Goal: Task Accomplishment & Management: Use online tool/utility

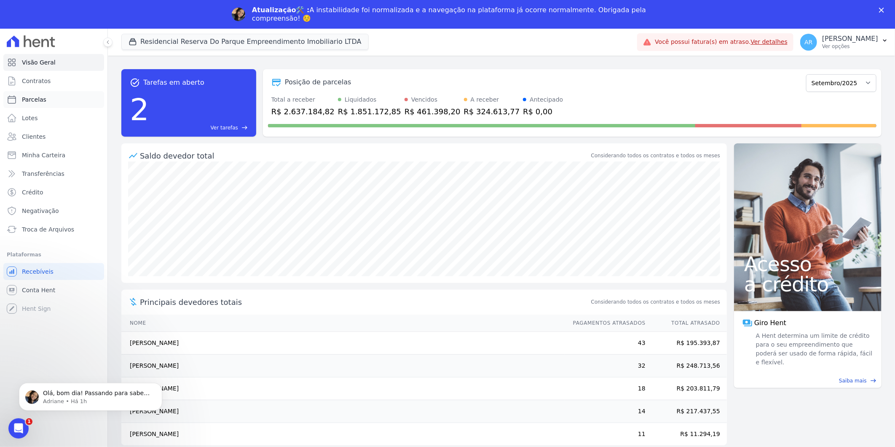
click at [56, 97] on link "Parcelas" at bounding box center [53, 99] width 101 height 17
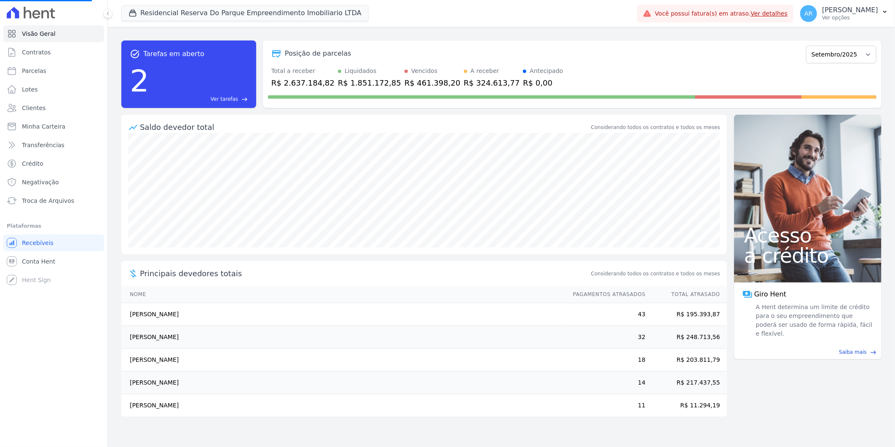
select select
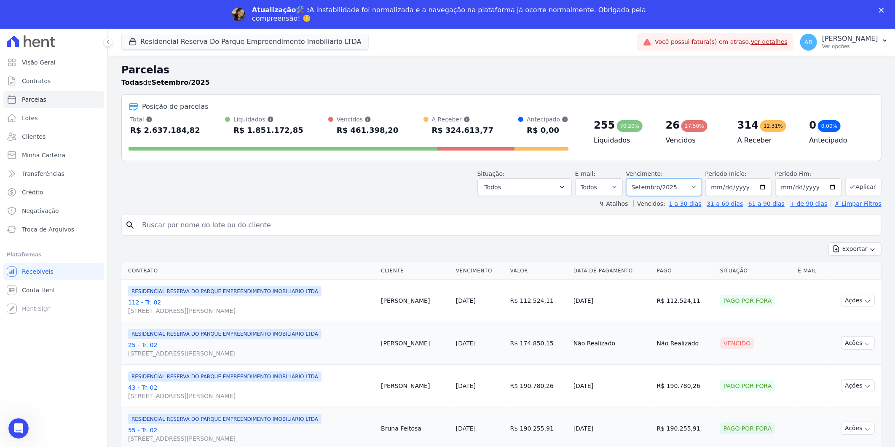
click at [689, 184] on select "Filtrar por período ──────── Todos os meses Dezembro/2023 Janeiro/2024 Fevereir…" at bounding box center [664, 187] width 76 height 18
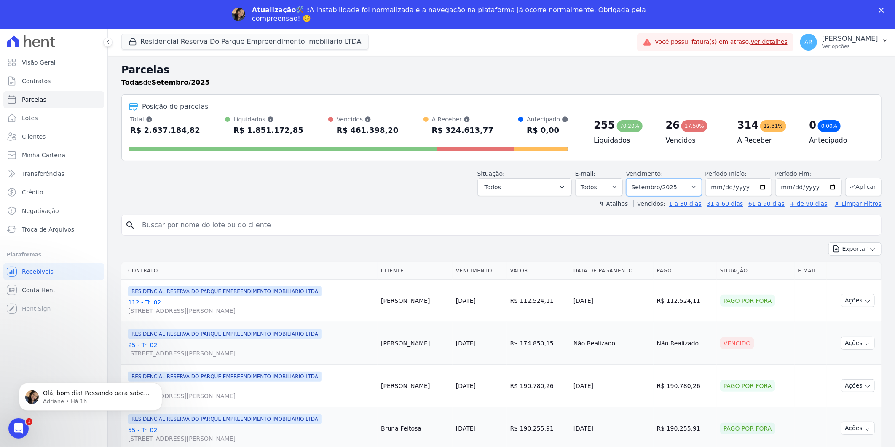
select select "all"
click at [632, 178] on select "Filtrar por período ──────── Todos os meses Dezembro/2023 Janeiro/2024 Fevereir…" at bounding box center [664, 187] width 76 height 18
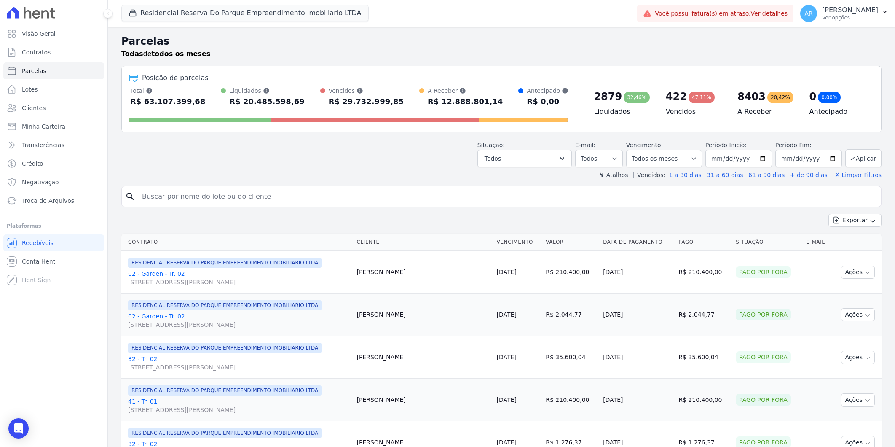
select select
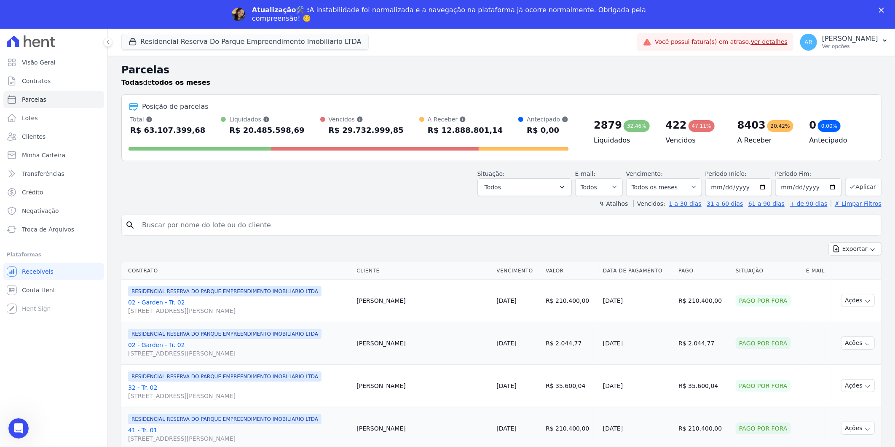
click at [203, 220] on input "search" at bounding box center [507, 225] width 741 height 17
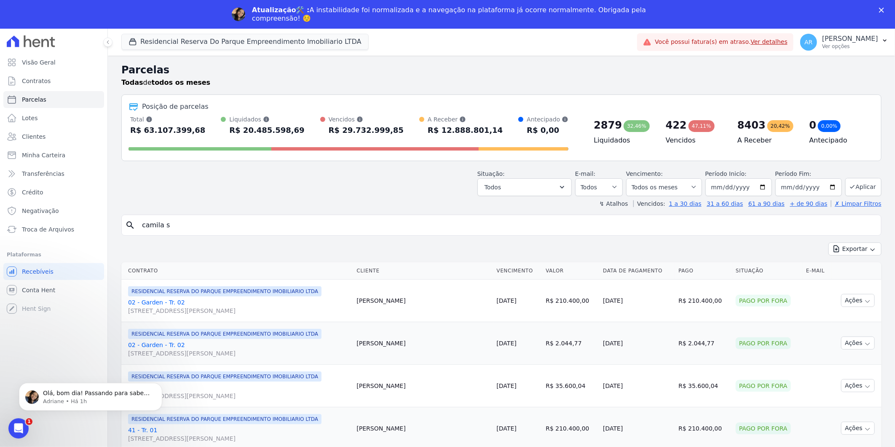
type input "camila s"
select select
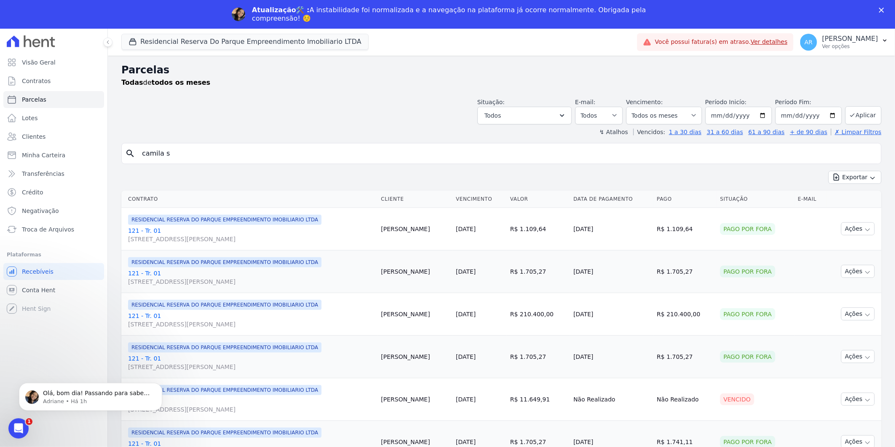
click at [184, 157] on input "camila s" at bounding box center [507, 153] width 741 height 17
type input "camila soares"
select select
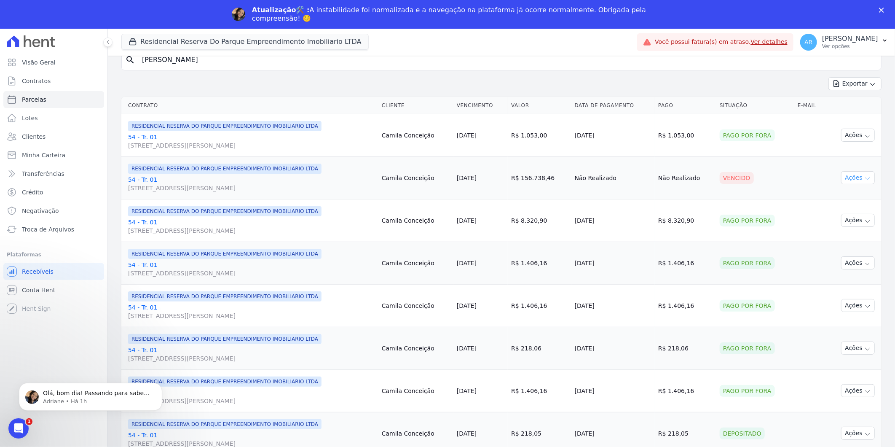
click at [853, 177] on button "Ações" at bounding box center [858, 177] width 34 height 13
click at [838, 244] on link "Liquidação Manual" at bounding box center [855, 244] width 81 height 16
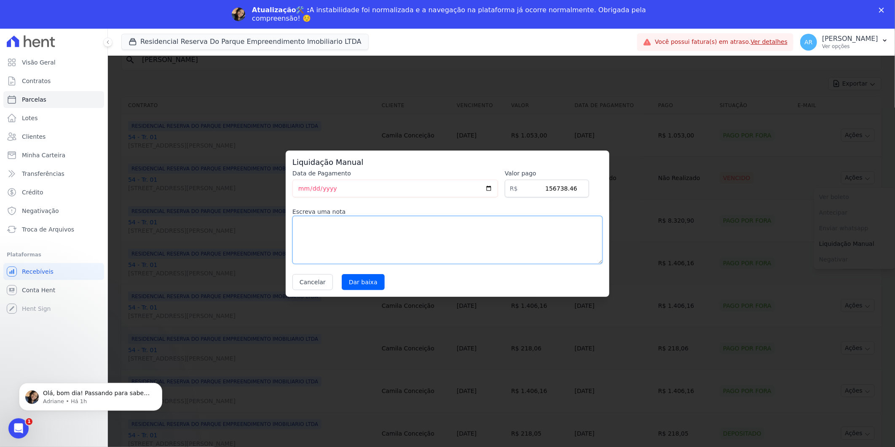
click at [333, 245] on textarea at bounding box center [448, 240] width 310 height 48
type textarea "parcela caixa"
click at [361, 282] on input "Dar baixa" at bounding box center [363, 282] width 43 height 16
click at [883, 7] on div "Atualização🛠️ : A instabilidade foi normalizada e a navegação na plataforma já …" at bounding box center [447, 14] width 895 height 22
select select
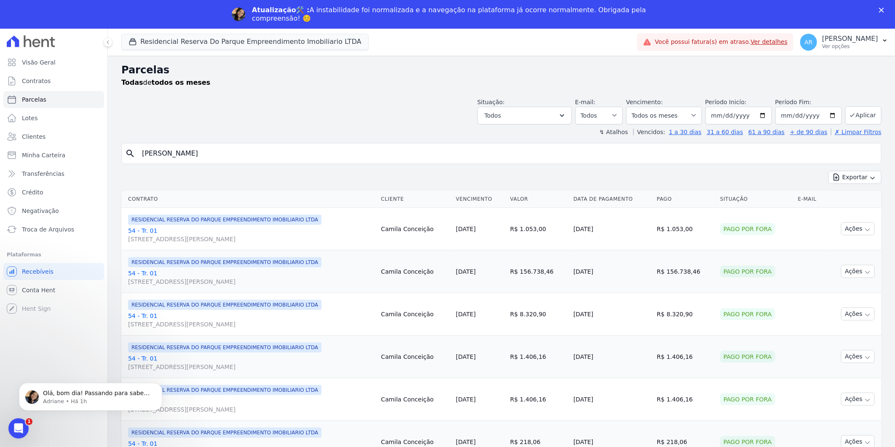
click at [880, 8] on polygon "Fechar" at bounding box center [881, 10] width 5 height 5
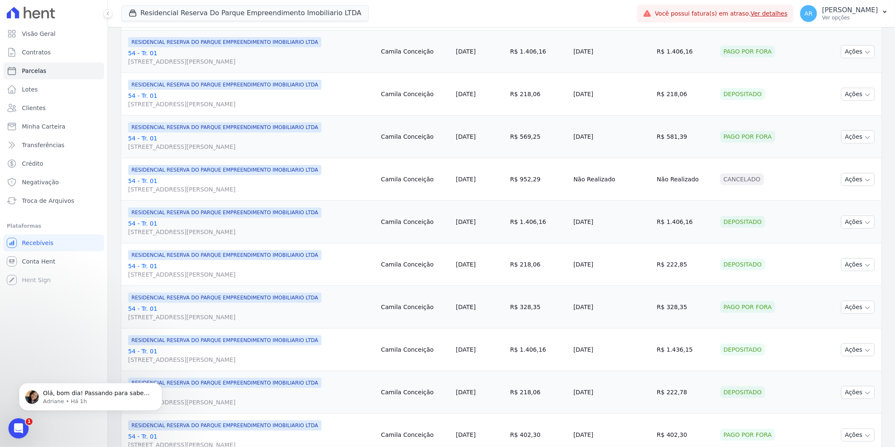
scroll to position [835, 0]
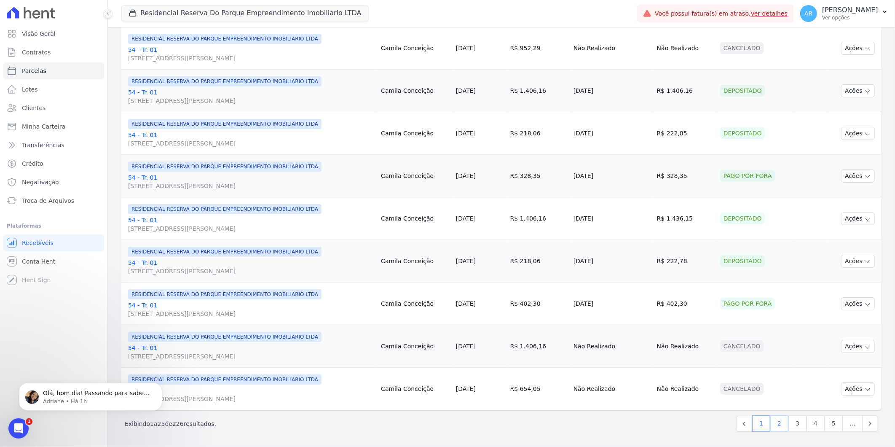
click at [776, 420] on link "2" at bounding box center [780, 424] width 18 height 16
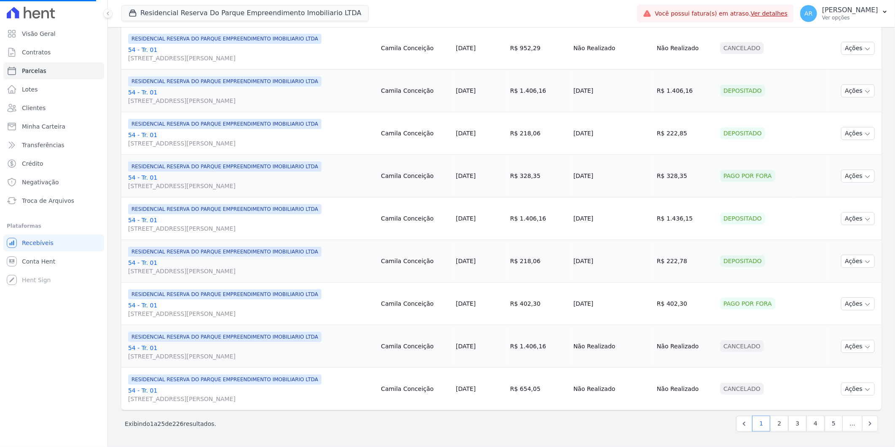
select select
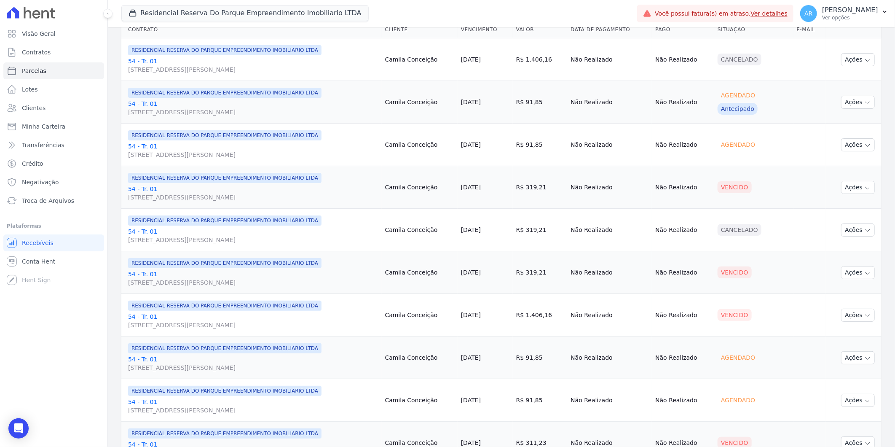
scroll to position [140, 0]
click at [857, 189] on button "Ações" at bounding box center [858, 187] width 34 height 13
click at [837, 257] on link "Liquidação Manual" at bounding box center [855, 254] width 81 height 16
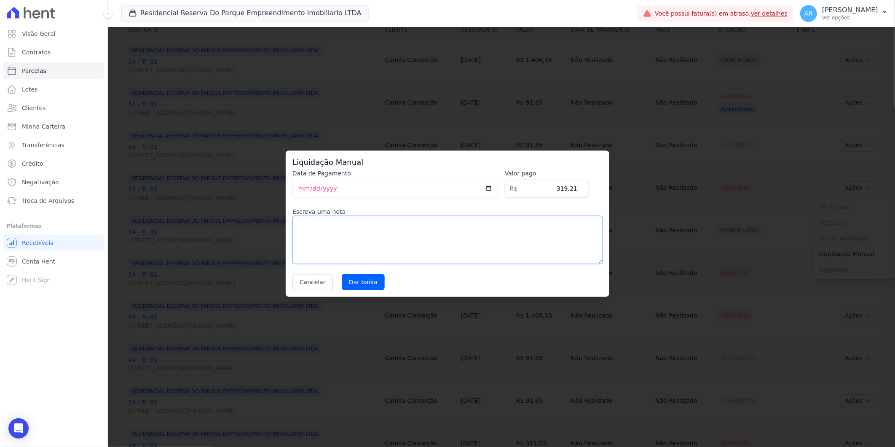
click at [414, 236] on textarea at bounding box center [448, 240] width 310 height 48
drag, startPoint x: 419, startPoint y: 237, endPoint x: 269, endPoint y: 217, distance: 151.8
click at [269, 217] on div "Liquidação Manual Data de Pagamento 2025-09-15 Valor pago R$ 319.21 Escreva uma…" at bounding box center [447, 223] width 895 height 447
paste textarea "reparcelamento da segunda confissão de dívida do cliente, efetivada no dia 15/0…"
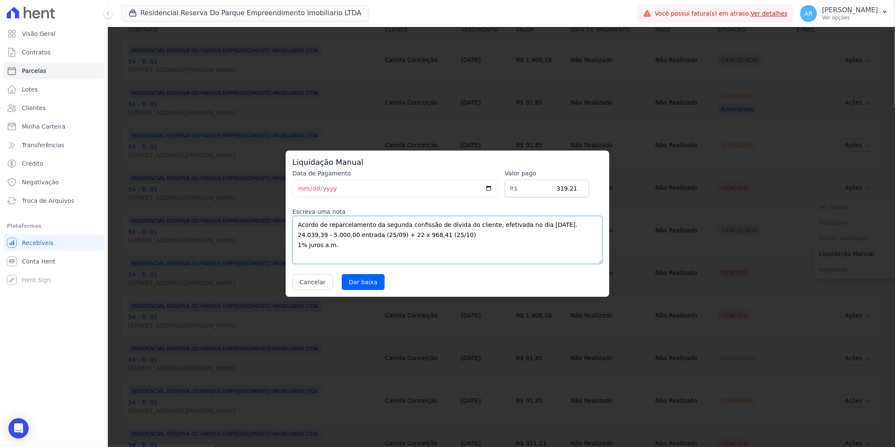
drag, startPoint x: 353, startPoint y: 238, endPoint x: 284, endPoint y: 233, distance: 69.4
click at [261, 230] on div "Liquidação Manual Data de Pagamento 2025-09-15 Valor pago R$ 319.21 Escreva uma…" at bounding box center [447, 223] width 895 height 447
drag, startPoint x: 369, startPoint y: 224, endPoint x: 505, endPoint y: 259, distance: 139.8
click at [505, 259] on textarea "Acordo de reparcelamento da segunda confissão de dívida do cliente, efetivada n…" at bounding box center [448, 240] width 310 height 48
drag, startPoint x: 426, startPoint y: 226, endPoint x: 482, endPoint y: 239, distance: 57.5
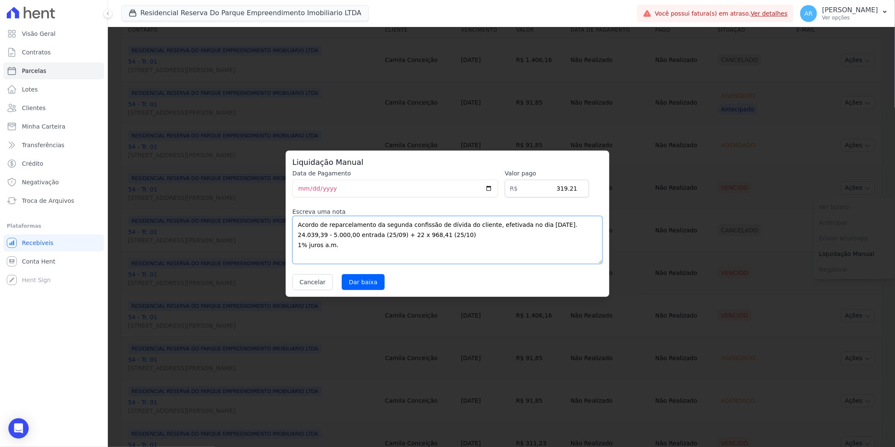
click at [482, 239] on textarea "Acordo de reparcelamento da segunda confissão de dívida do cliente, efetivada n…" at bounding box center [448, 240] width 310 height 48
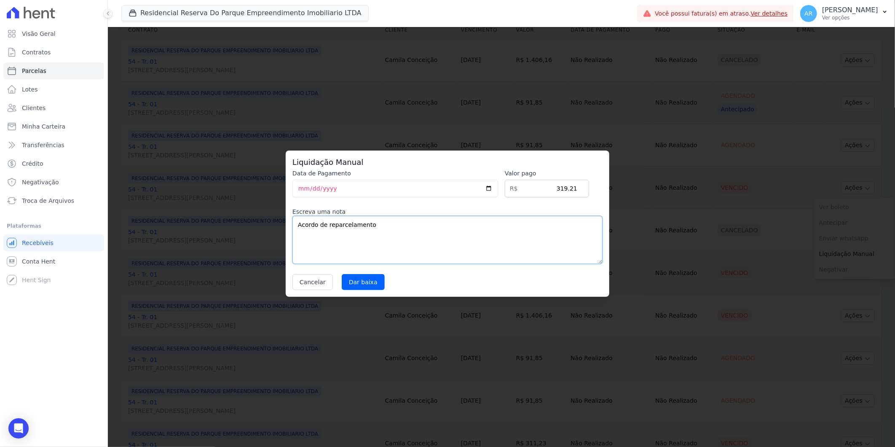
drag, startPoint x: 393, startPoint y: 237, endPoint x: 251, endPoint y: 237, distance: 142.5
click at [251, 237] on div "Liquidação Manual Data de Pagamento 2025-09-15 Valor pago R$ 319.21 Escreva uma…" at bounding box center [447, 223] width 895 height 447
type textarea "Acordo de reparcelamento"
click at [349, 282] on input "Dar baixa" at bounding box center [363, 282] width 43 height 16
select select
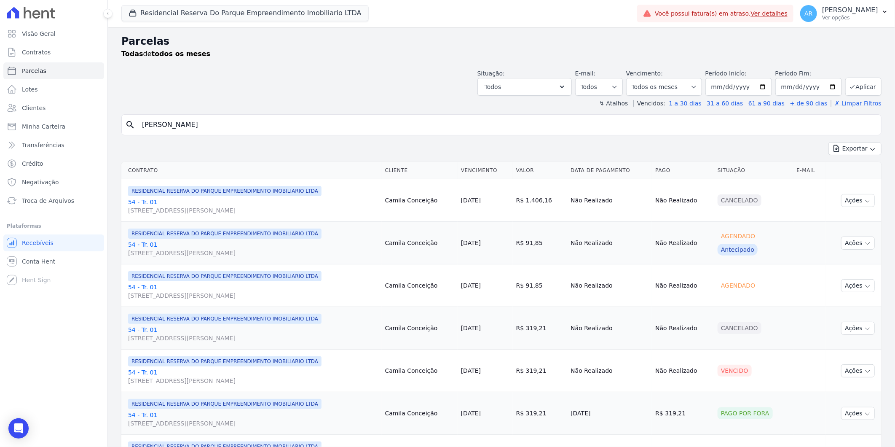
click at [364, 283] on link "54 - Tr. 01 [STREET_ADDRESS][PERSON_NAME]" at bounding box center [253, 291] width 250 height 17
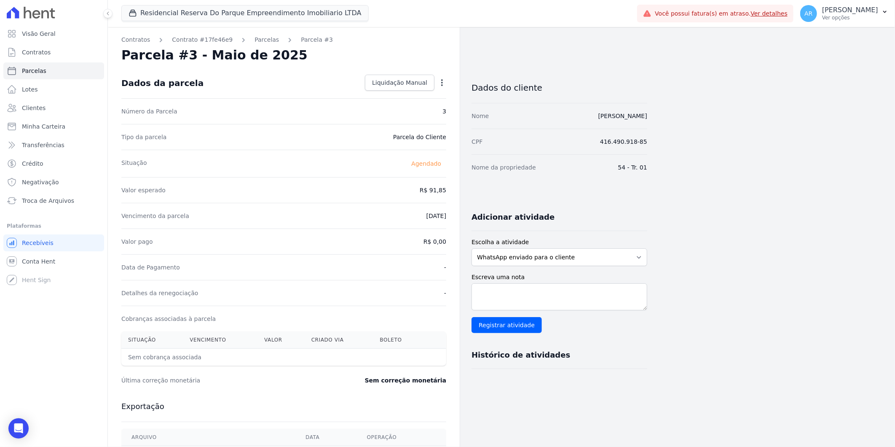
select select
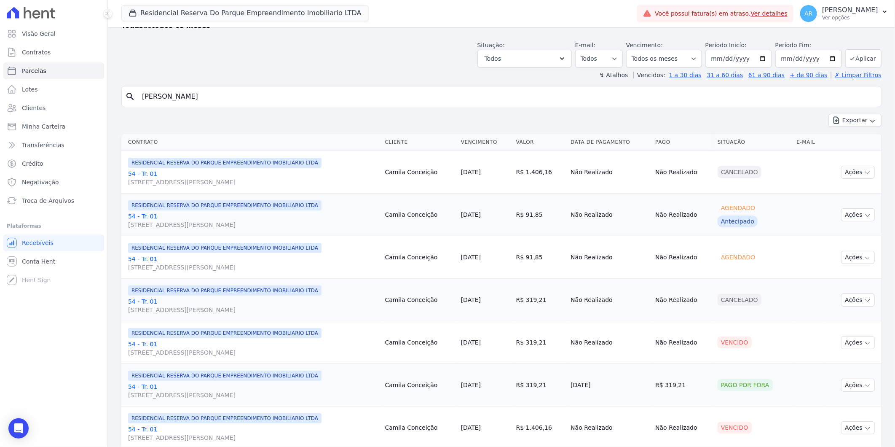
scroll to position [94, 0]
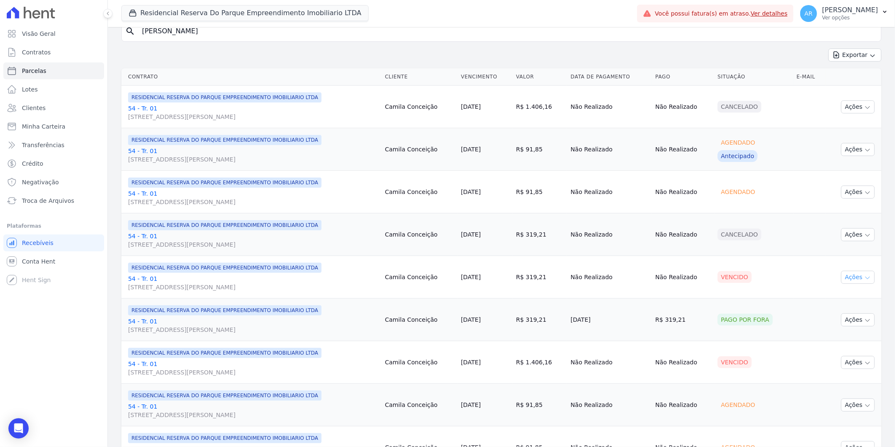
click at [849, 277] on button "Ações" at bounding box center [858, 277] width 34 height 13
click at [859, 340] on link "Liquidação Manual" at bounding box center [855, 344] width 81 height 16
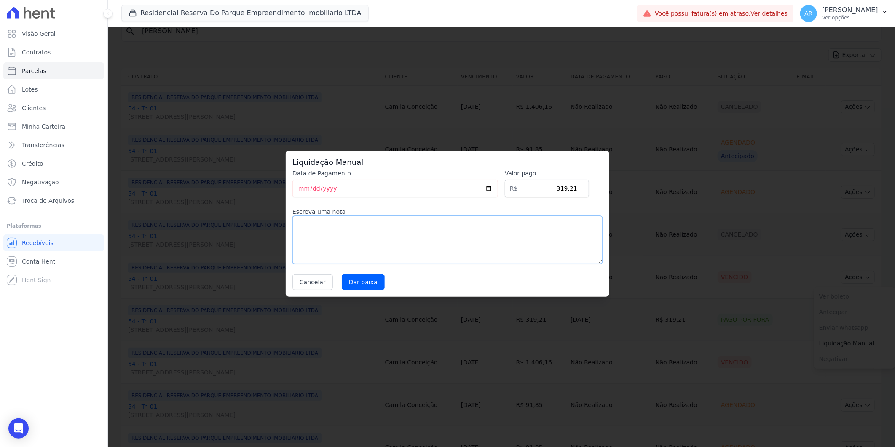
drag, startPoint x: 470, startPoint y: 235, endPoint x: 465, endPoint y: 235, distance: 5.1
click at [467, 235] on textarea at bounding box center [448, 240] width 310 height 48
paste textarea "Acordo de reparcelamento"
type textarea "Acordo de reparcelamento"
click at [367, 282] on input "Dar baixa" at bounding box center [363, 282] width 43 height 16
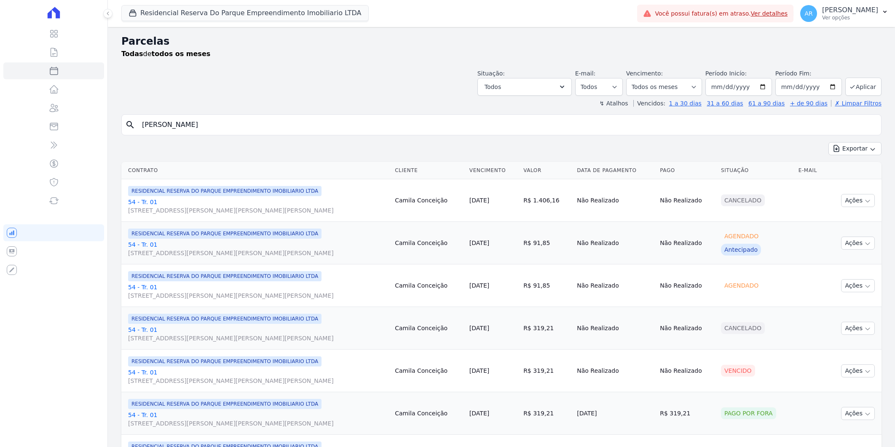
select select
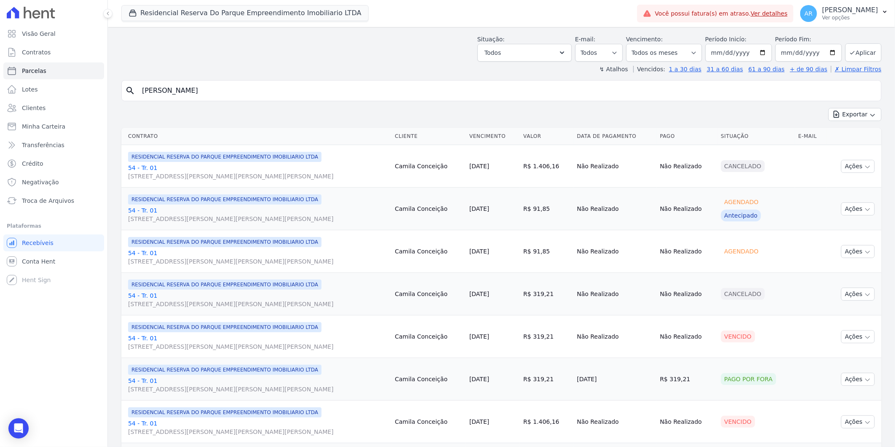
scroll to position [140, 0]
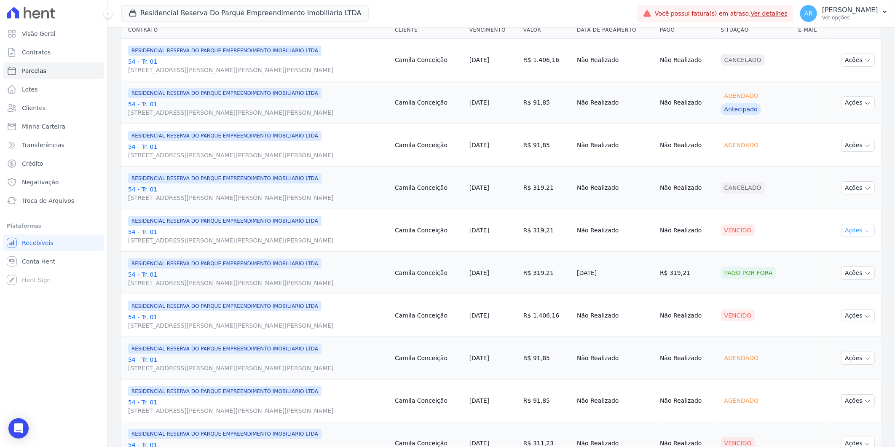
click at [846, 229] on button "Ações" at bounding box center [858, 230] width 34 height 13
click at [835, 298] on link "Liquidação Manual" at bounding box center [855, 297] width 81 height 16
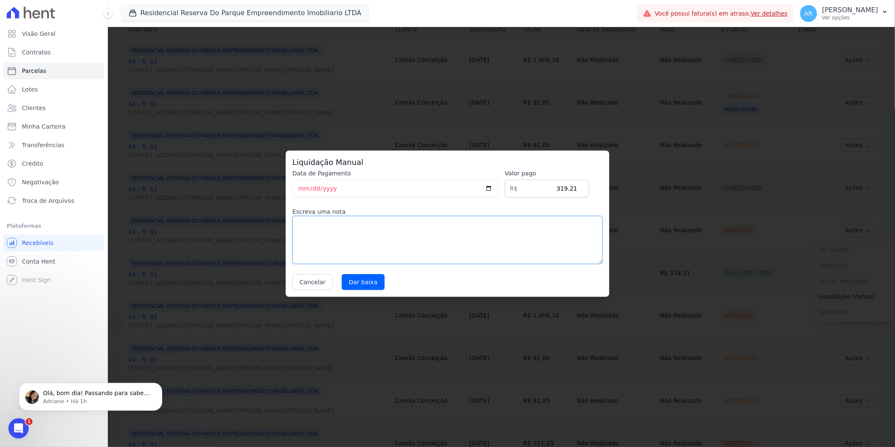
scroll to position [0, 0]
click at [397, 239] on textarea at bounding box center [448, 240] width 310 height 48
paste textarea "Acordo de reparcelamento"
type textarea "Acordo de reparcelamento"
click at [355, 277] on input "Dar baixa" at bounding box center [363, 282] width 43 height 16
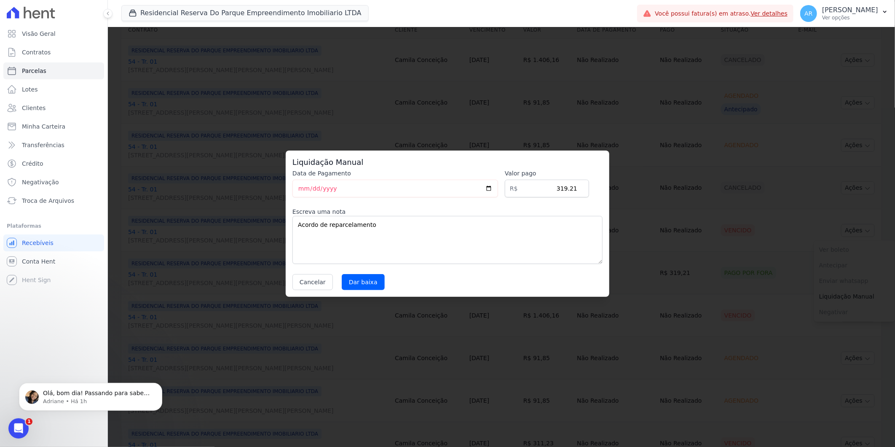
select select
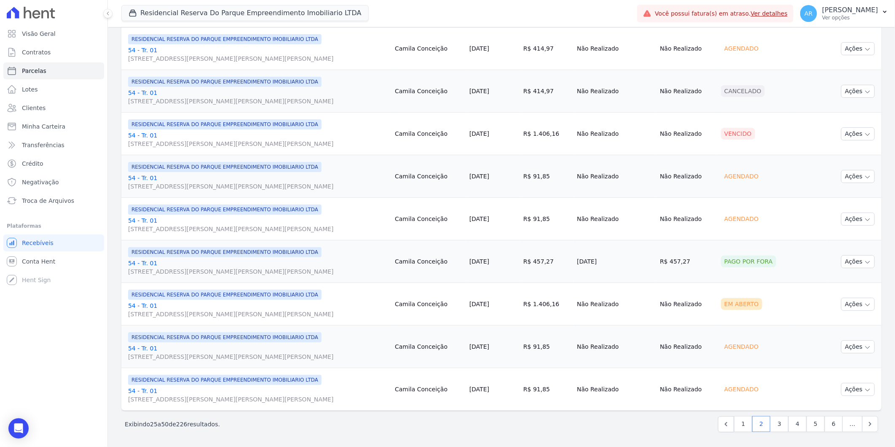
scroll to position [835, 0]
click at [774, 420] on link "3" at bounding box center [780, 424] width 18 height 16
select select
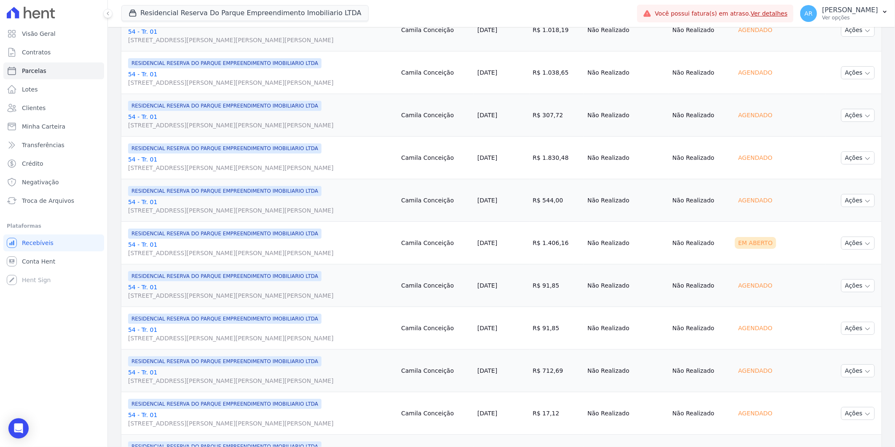
scroll to position [234, 0]
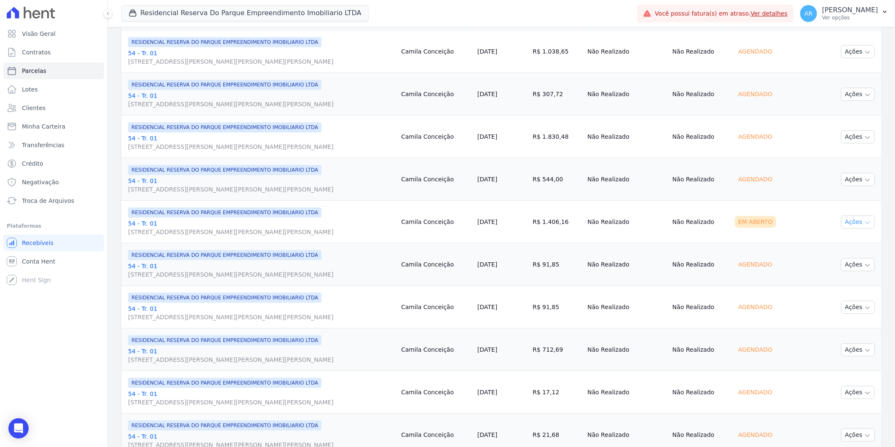
click at [848, 222] on button "Ações" at bounding box center [858, 221] width 34 height 13
click at [826, 242] on link "Ver boleto" at bounding box center [855, 242] width 81 height 16
click at [141, 220] on link "54 - Tr. 01 Avenida Doutor José Bonifácio Coutinho Nogueira, 150, ANDAR 2 SALA …" at bounding box center [261, 227] width 266 height 17
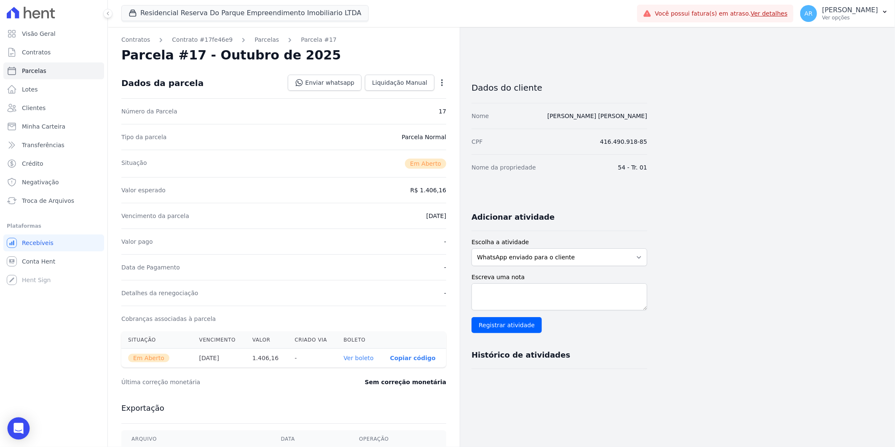
click at [26, 429] on div "Open Intercom Messenger" at bounding box center [19, 428] width 22 height 22
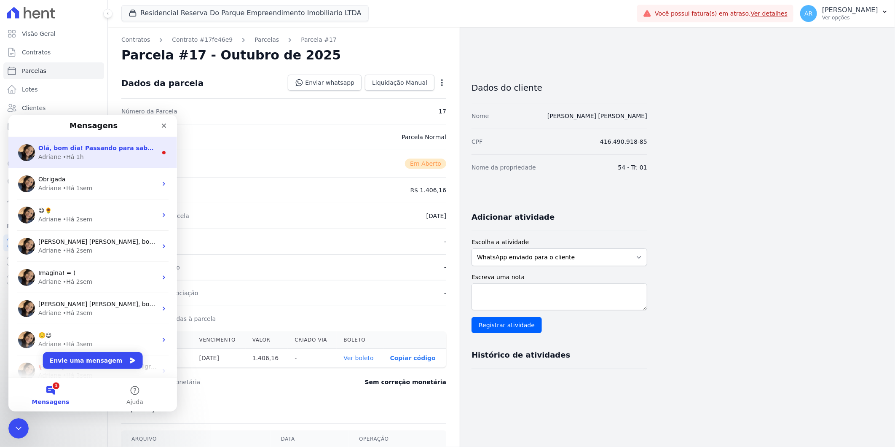
click at [83, 154] on div "Adriane • Há 1h" at bounding box center [97, 156] width 119 height 9
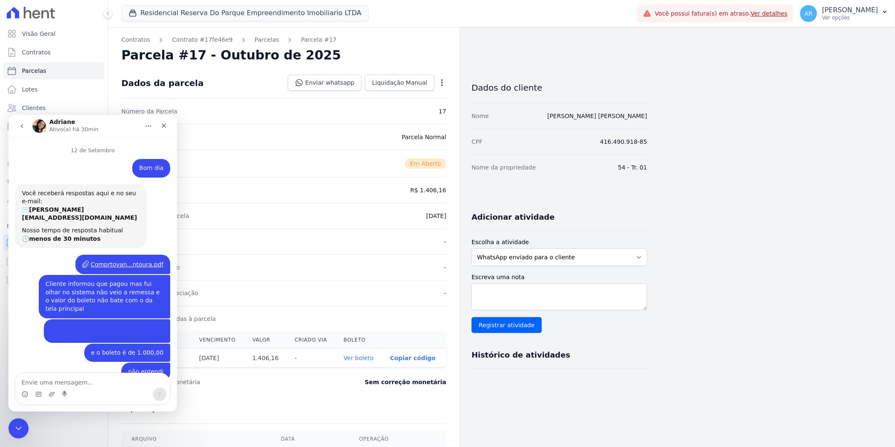
scroll to position [21, 0]
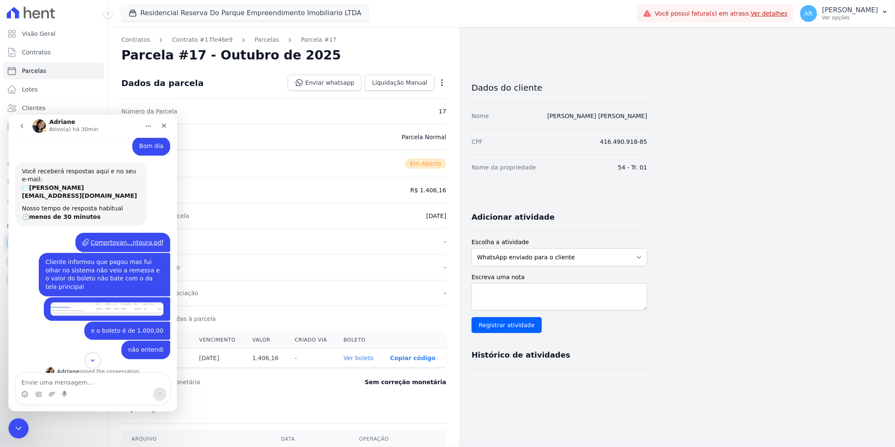
click at [90, 358] on icon "Scroll to bottom" at bounding box center [93, 360] width 8 height 8
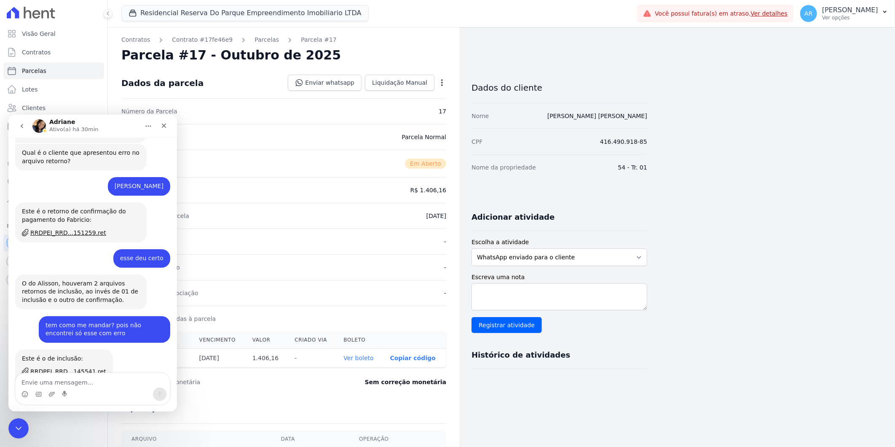
scroll to position [1564, 0]
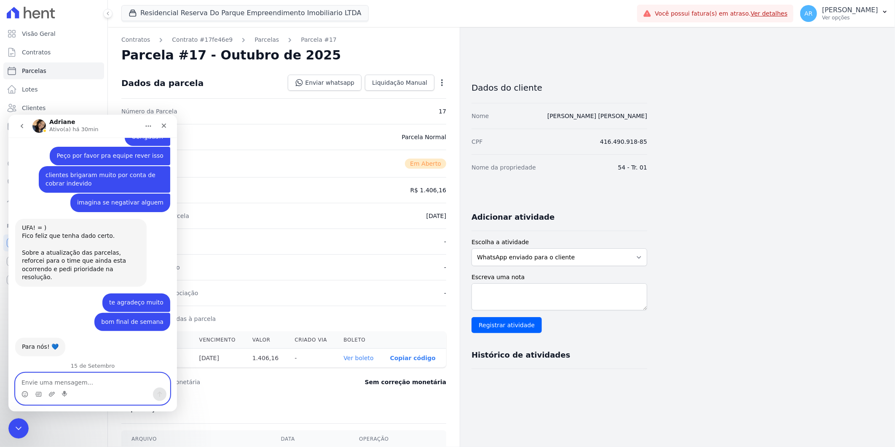
click at [81, 386] on textarea "Envie uma mensagem..." at bounding box center [93, 380] width 154 height 14
type textarea "Bom dia"
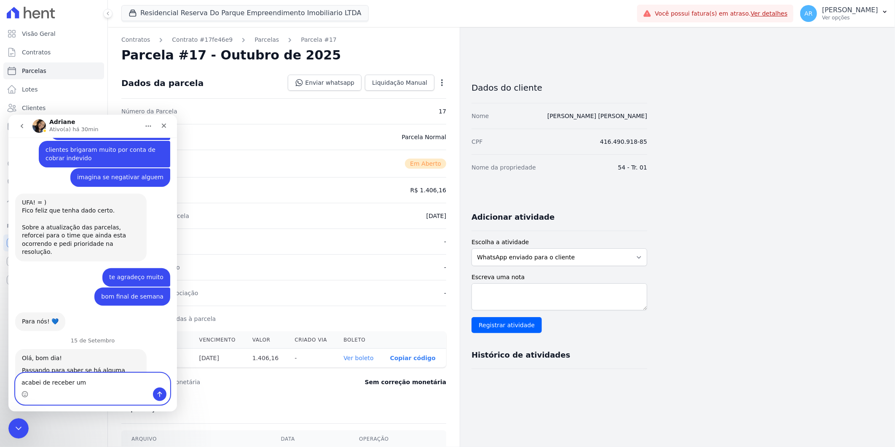
type textarea "acabei de receber um"
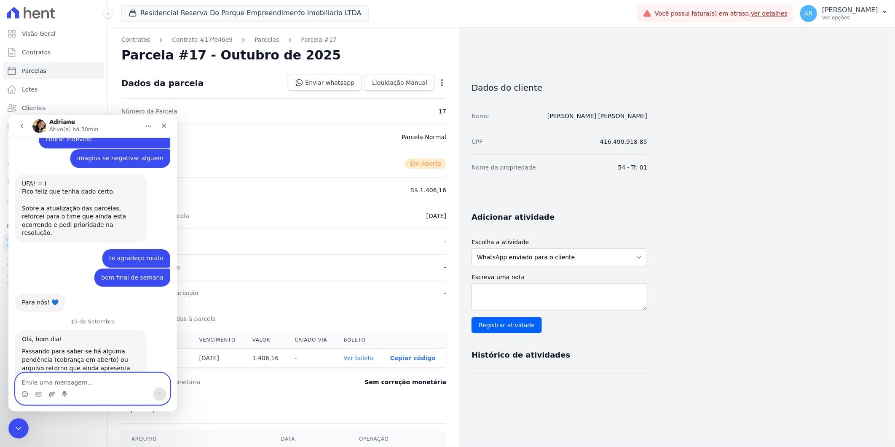
click at [49, 393] on icon "Upload do anexo" at bounding box center [52, 393] width 6 height 5
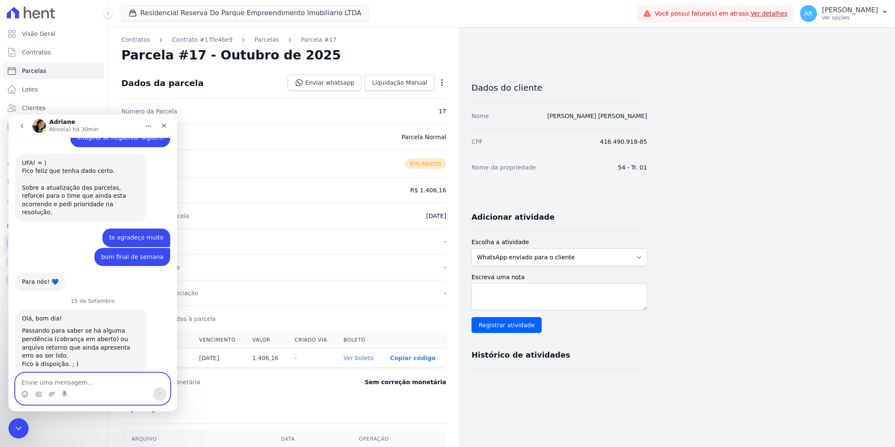
scroll to position [1629, 0]
click at [627, 353] on div "Histórico de atividades" at bounding box center [556, 351] width 183 height 17
click at [255, 37] on link "Parcelas" at bounding box center [267, 39] width 24 height 9
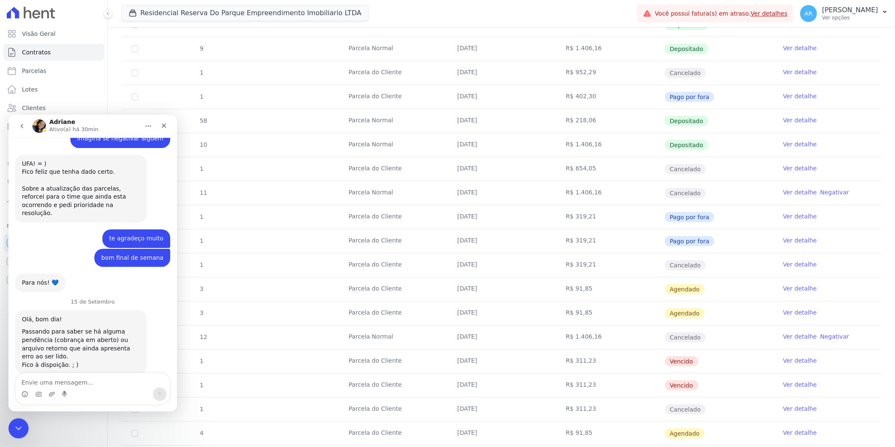
scroll to position [328, 0]
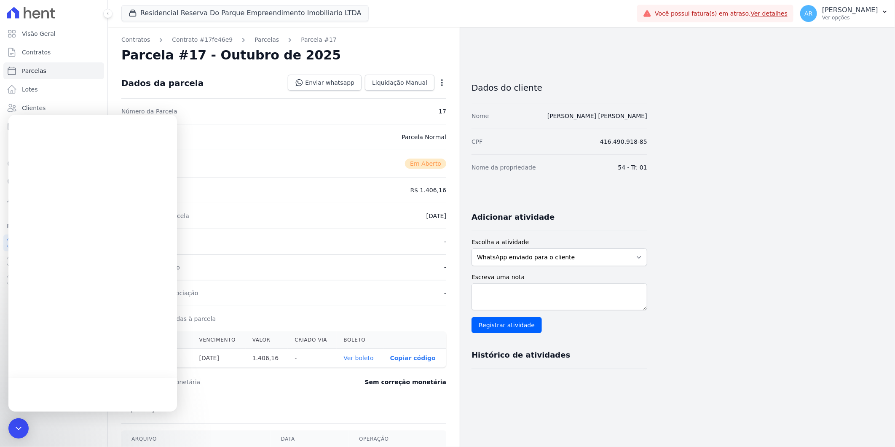
select select
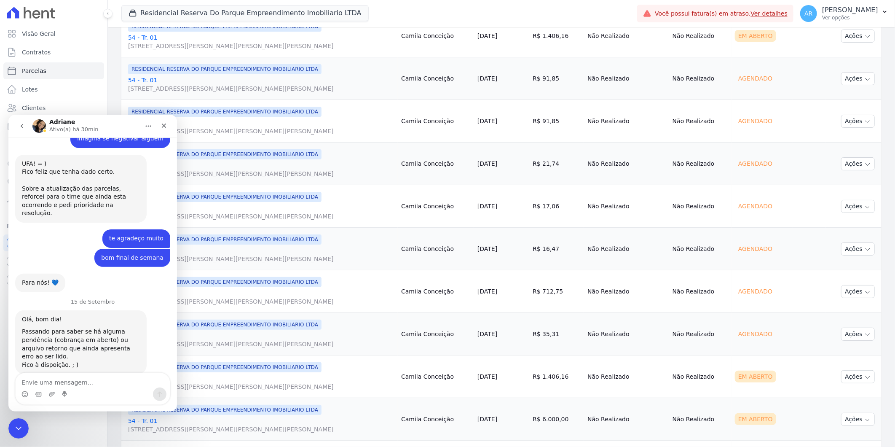
scroll to position [835, 0]
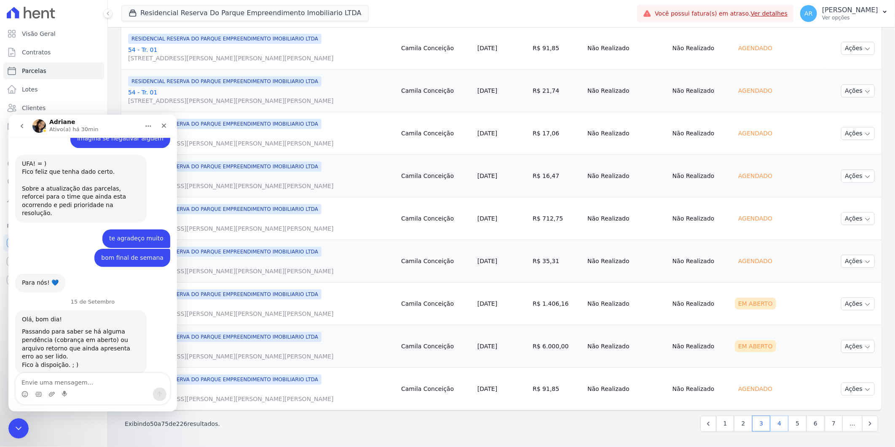
click at [776, 427] on link "4" at bounding box center [780, 424] width 18 height 16
select select
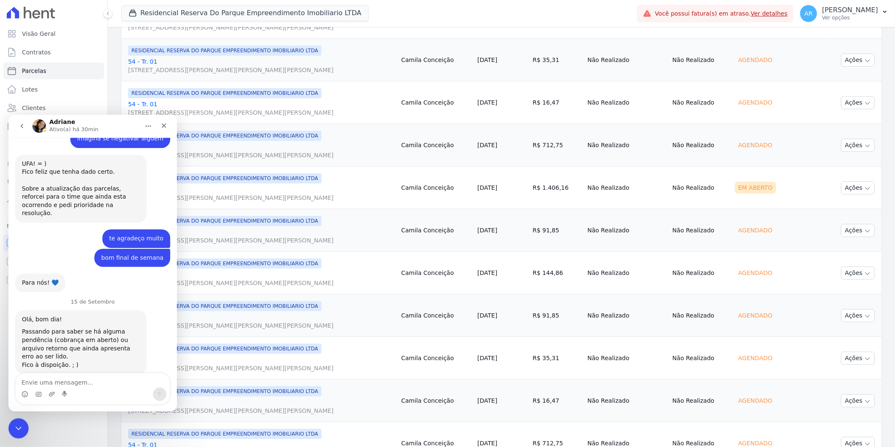
scroll to position [835, 0]
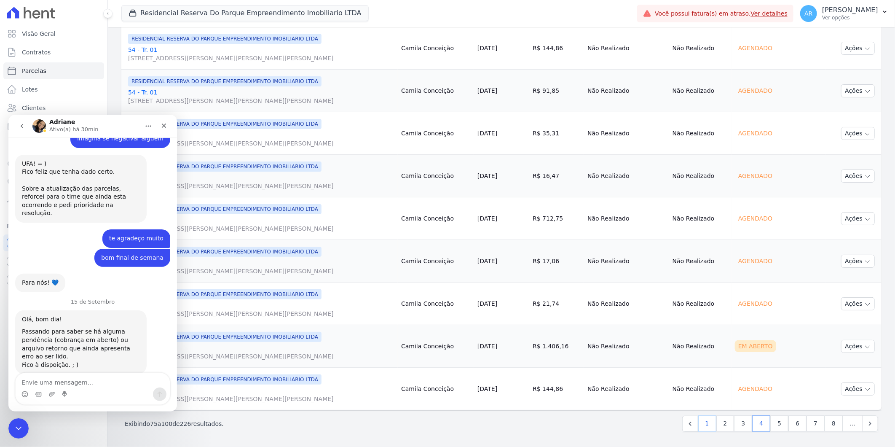
click at [706, 425] on link "1" at bounding box center [708, 424] width 18 height 16
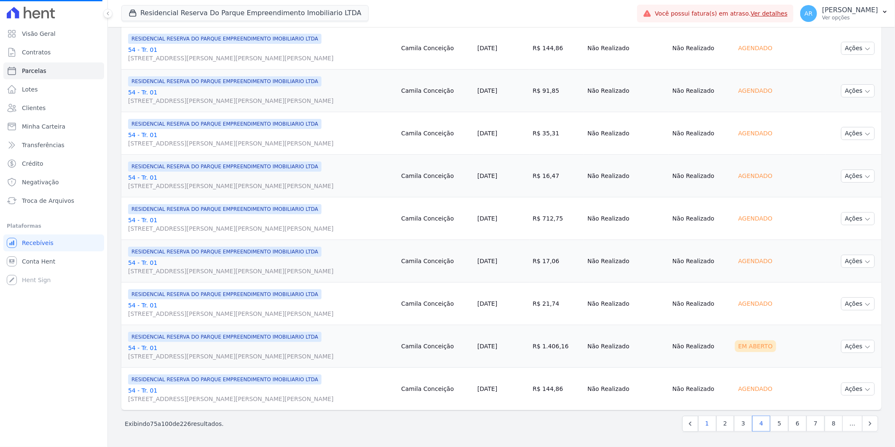
select select
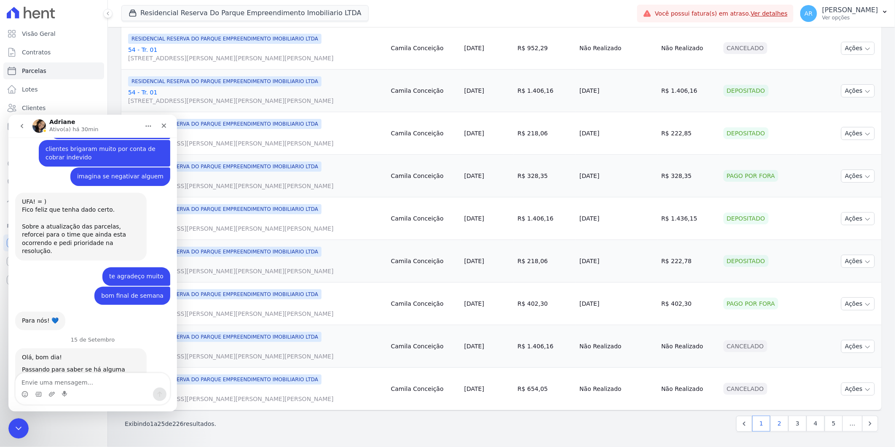
scroll to position [1629, 0]
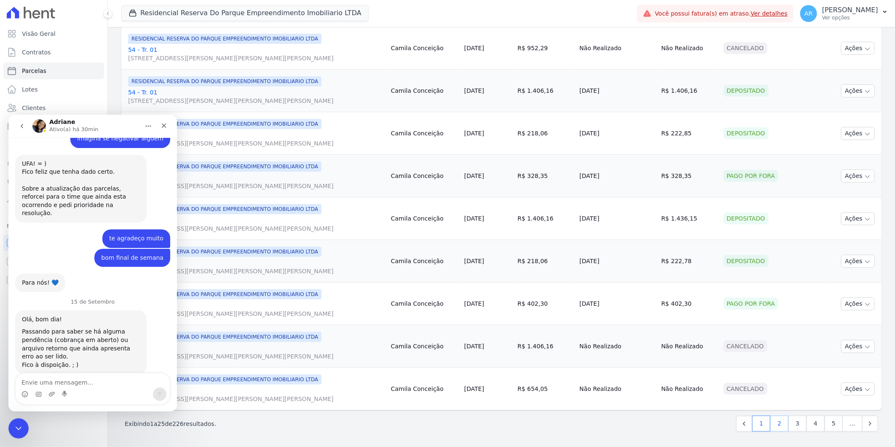
click at [772, 425] on link "2" at bounding box center [780, 424] width 18 height 16
select select
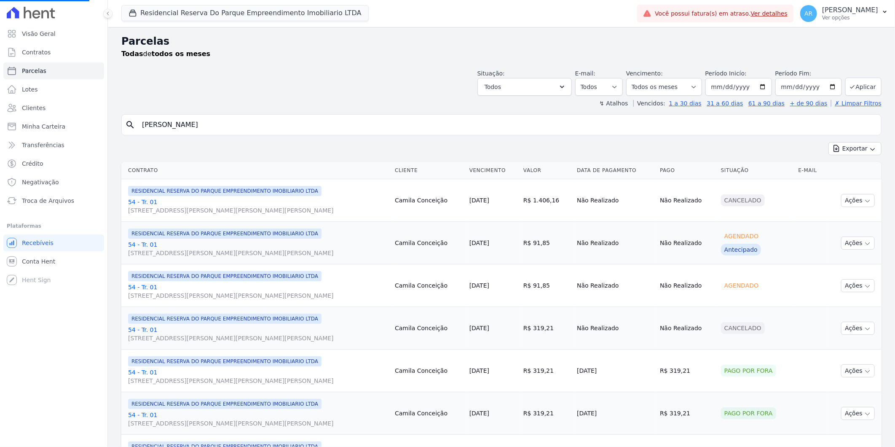
select select
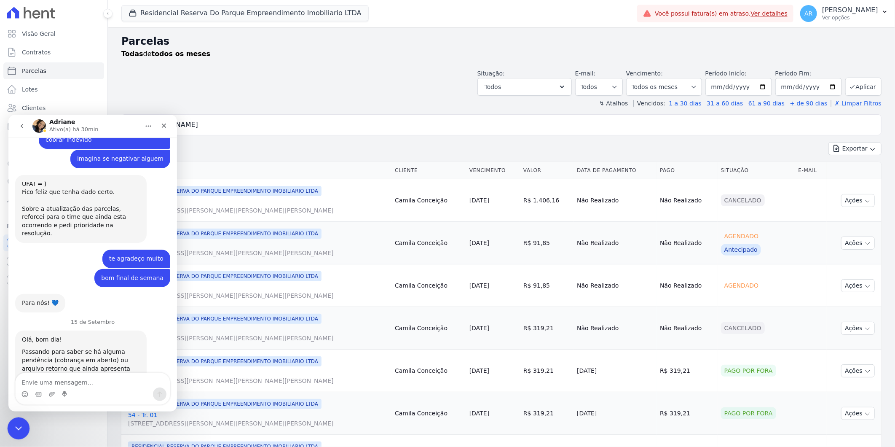
scroll to position [1629, 0]
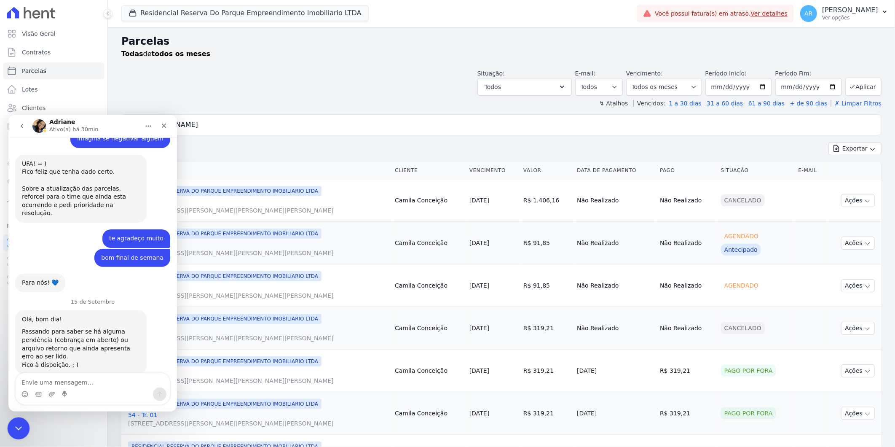
drag, startPoint x: 20, startPoint y: 422, endPoint x: 56, endPoint y: 839, distance: 418.5
click at [21, 420] on div "Encerramento do Messenger da Intercom" at bounding box center [17, 427] width 20 height 20
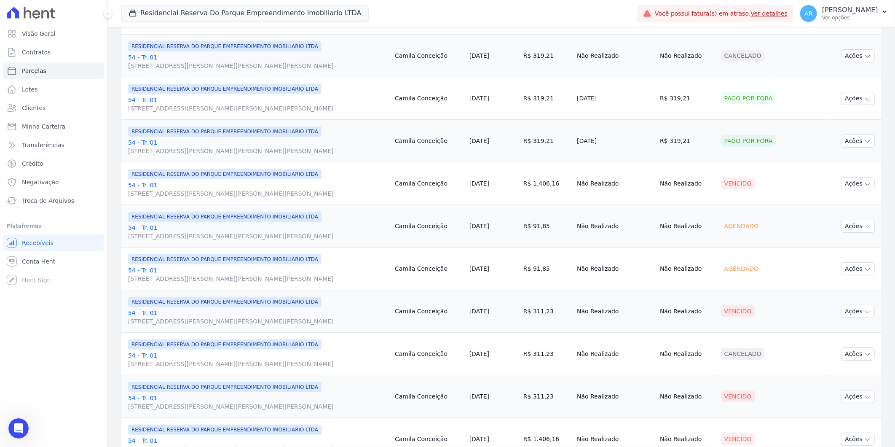
scroll to position [281, 0]
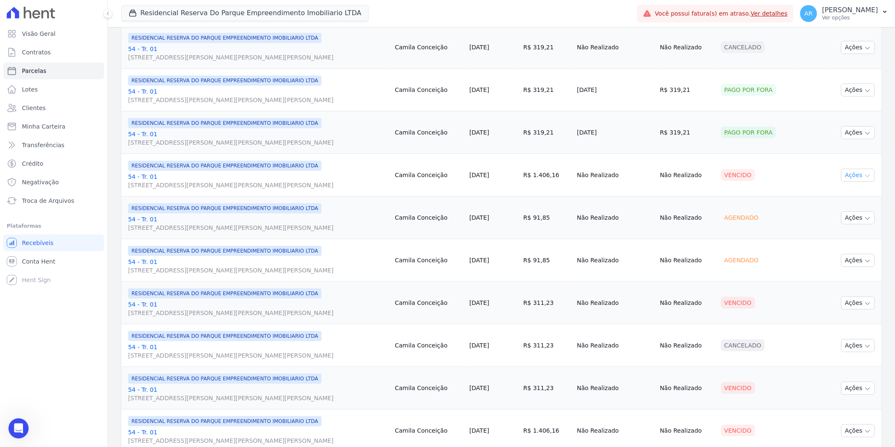
click at [847, 175] on button "Ações" at bounding box center [858, 175] width 34 height 13
click at [830, 247] on link "Liquidação Manual" at bounding box center [855, 242] width 81 height 16
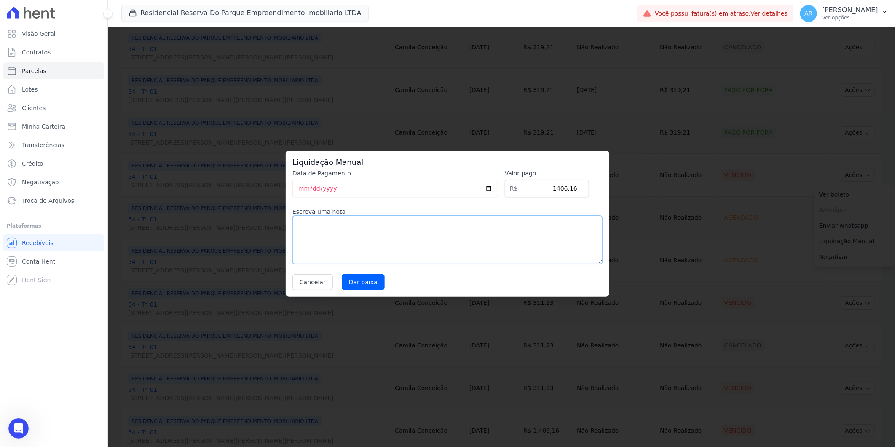
click at [393, 237] on textarea at bounding box center [448, 240] width 310 height 48
paste textarea "Acordo de reparcelamento"
type textarea "Acordo de reparcelamento"
click at [366, 281] on input "Dar baixa" at bounding box center [363, 282] width 43 height 16
select select
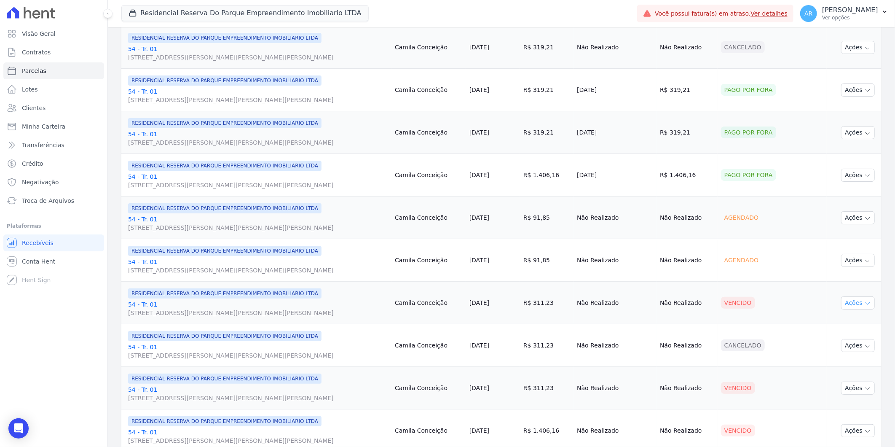
click at [865, 301] on icon "button" at bounding box center [868, 303] width 7 height 7
click at [841, 371] on link "Liquidação Manual" at bounding box center [855, 369] width 81 height 16
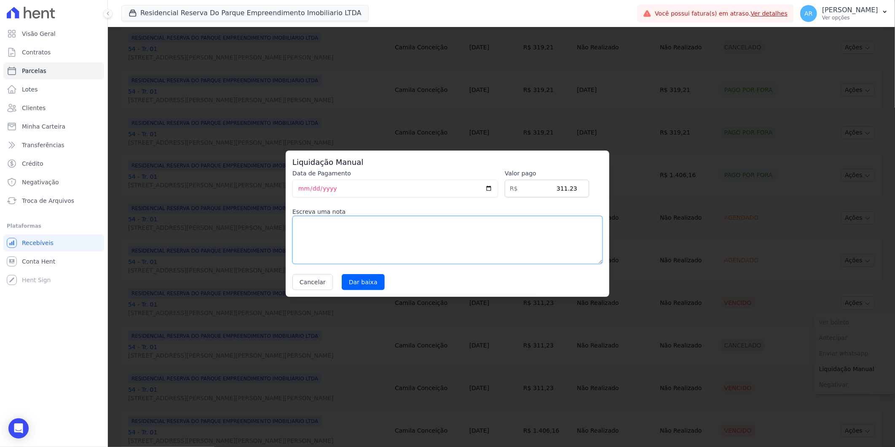
click at [369, 250] on textarea at bounding box center [448, 240] width 310 height 48
paste textarea "Acordo de reparcelamento"
type textarea "Acordo de reparcelamento"
click at [360, 282] on input "Dar baixa" at bounding box center [363, 282] width 43 height 16
select select
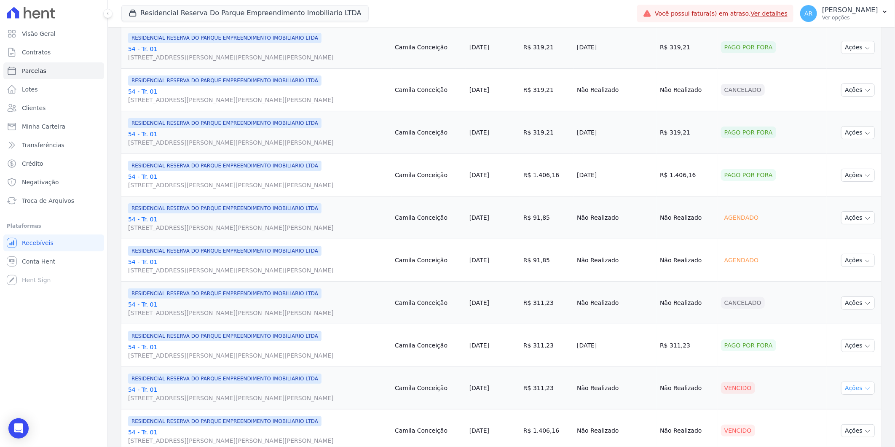
click at [849, 388] on button "Ações" at bounding box center [858, 388] width 34 height 13
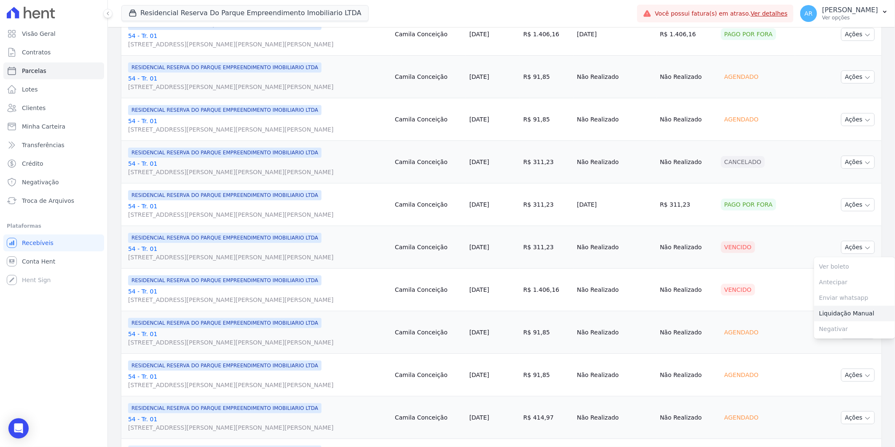
click at [824, 316] on link "Liquidação Manual" at bounding box center [855, 314] width 81 height 16
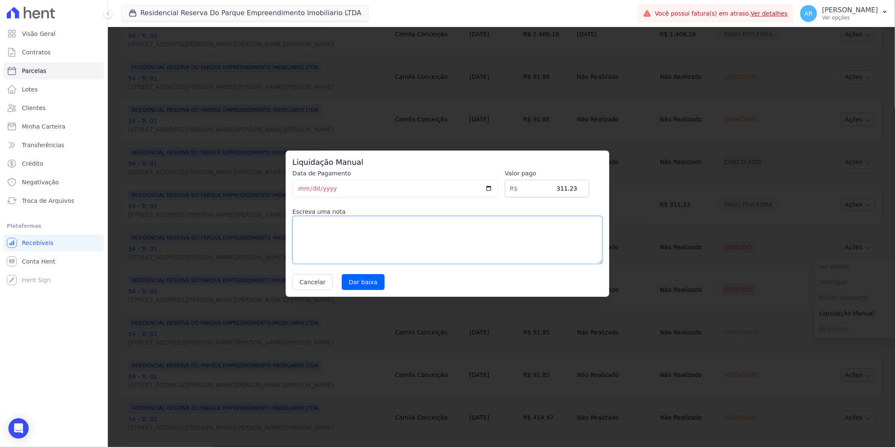
click at [382, 237] on textarea at bounding box center [448, 240] width 310 height 48
paste textarea "Acordo de reparcelamento"
type textarea "Acordo de reparcelamento"
click at [354, 281] on input "Dar baixa" at bounding box center [363, 282] width 43 height 16
select select
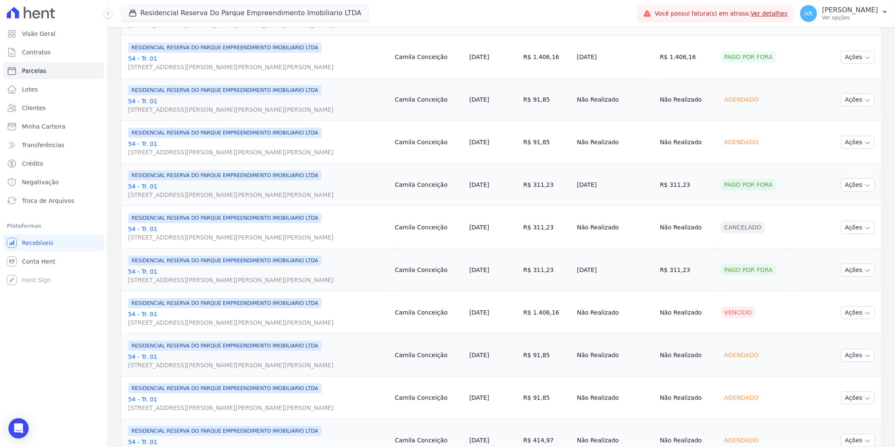
scroll to position [468, 0]
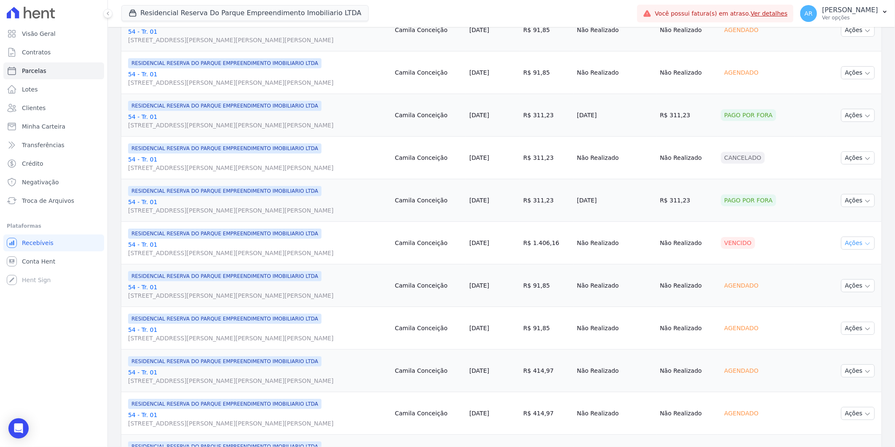
click at [855, 242] on button "Ações" at bounding box center [858, 243] width 34 height 13
click at [832, 314] on link "Liquidação Manual" at bounding box center [855, 309] width 81 height 16
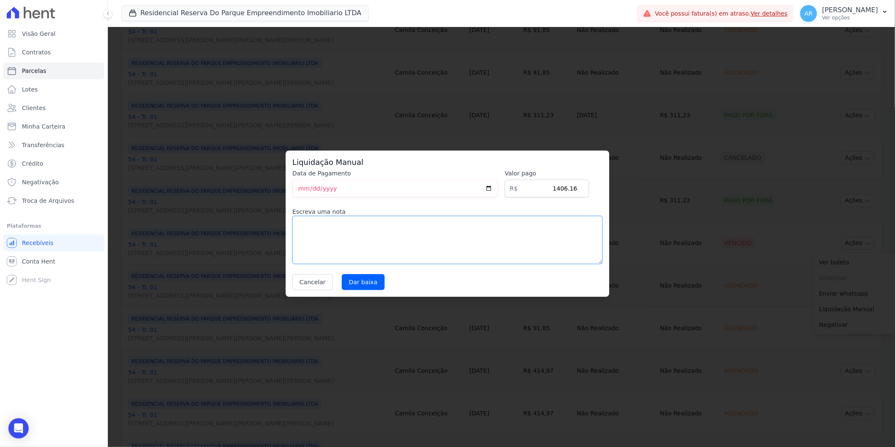
drag, startPoint x: 419, startPoint y: 238, endPoint x: 398, endPoint y: 247, distance: 23.4
click at [419, 238] on textarea at bounding box center [448, 240] width 310 height 48
paste textarea "Acordo de reparcelamento"
type textarea "Acordo de reparcelamento"
click at [373, 285] on input "Dar baixa" at bounding box center [363, 282] width 43 height 16
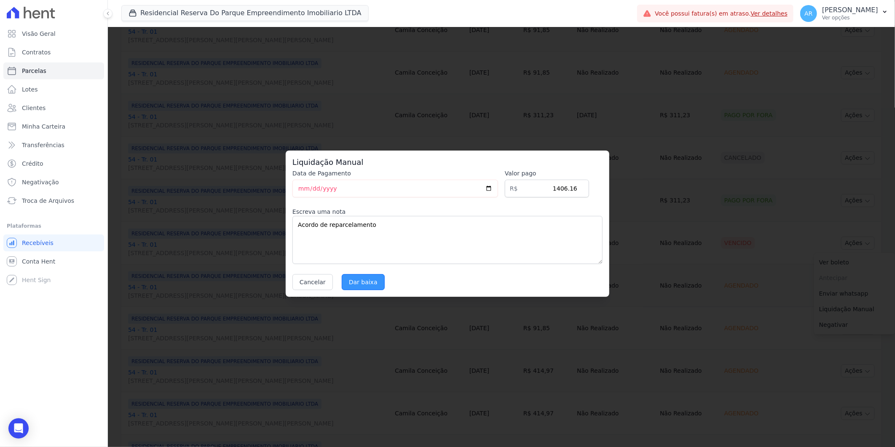
select select
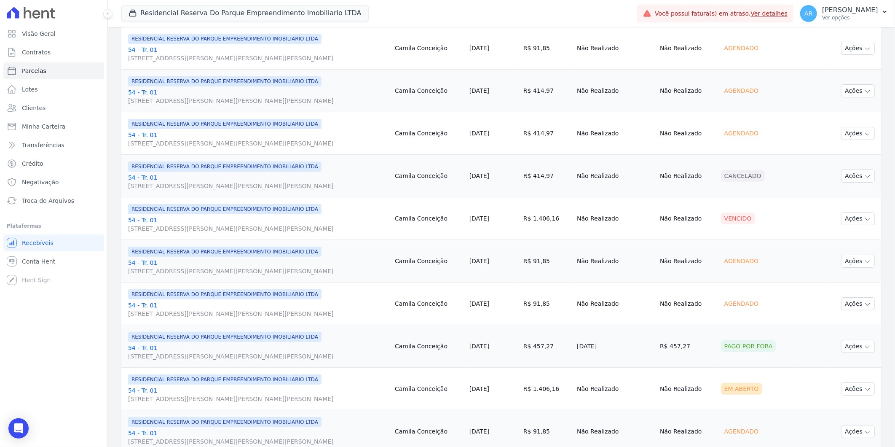
scroll to position [749, 0]
click at [857, 217] on button "Ações" at bounding box center [858, 217] width 34 height 13
click at [832, 281] on link "Liquidação Manual" at bounding box center [855, 284] width 81 height 16
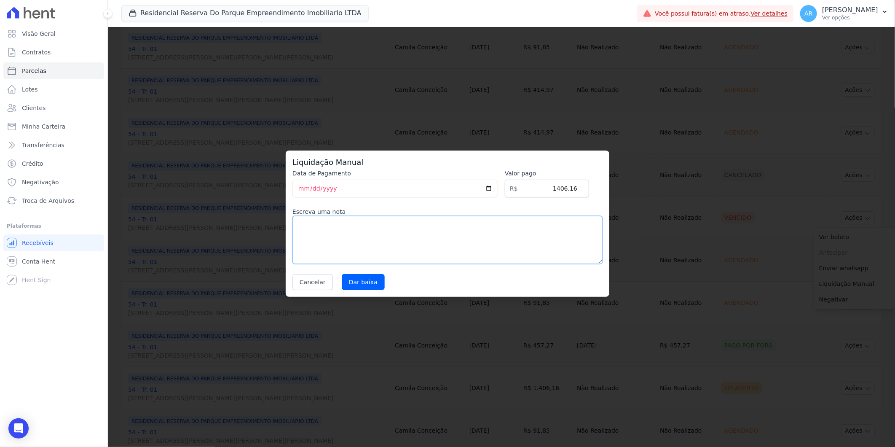
click at [399, 244] on textarea at bounding box center [448, 240] width 310 height 48
paste textarea "Acordo de reparcelamento"
type textarea "Acordo de reparcelamento"
click at [355, 293] on div "Liquidação Manual Data de Pagamento 2025-09-15 Valor pago R$ 1406.16 Escreva um…" at bounding box center [448, 224] width 324 height 146
click at [358, 282] on input "Dar baixa" at bounding box center [363, 282] width 43 height 16
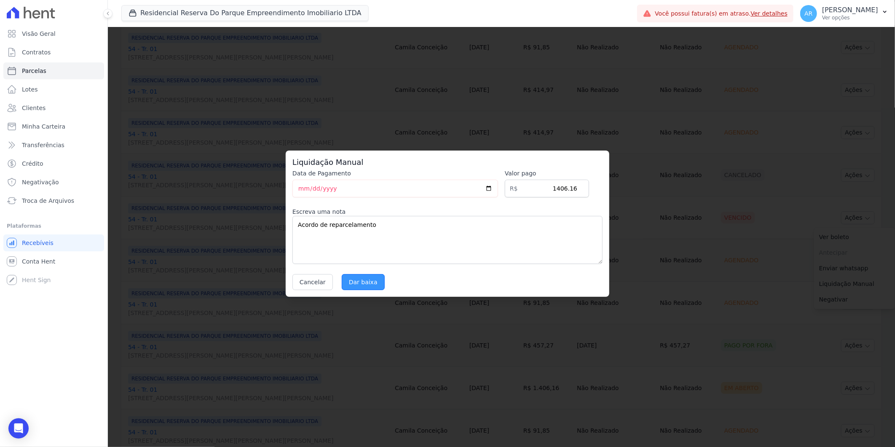
select select
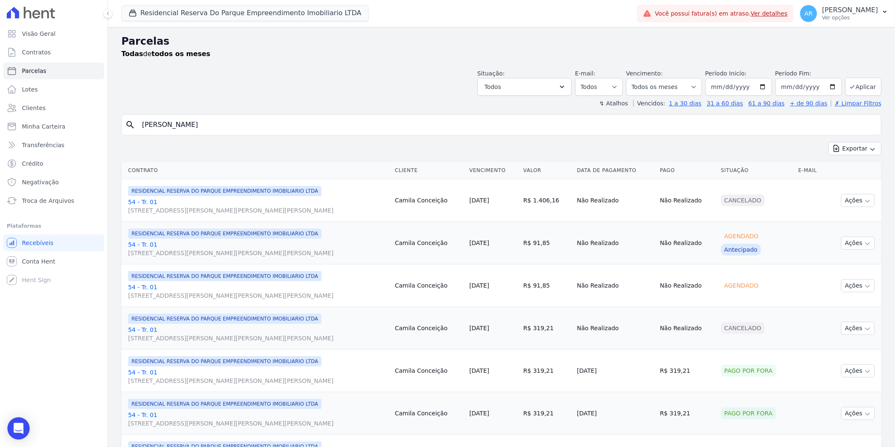
click at [23, 428] on div "Open Intercom Messenger" at bounding box center [19, 428] width 22 height 22
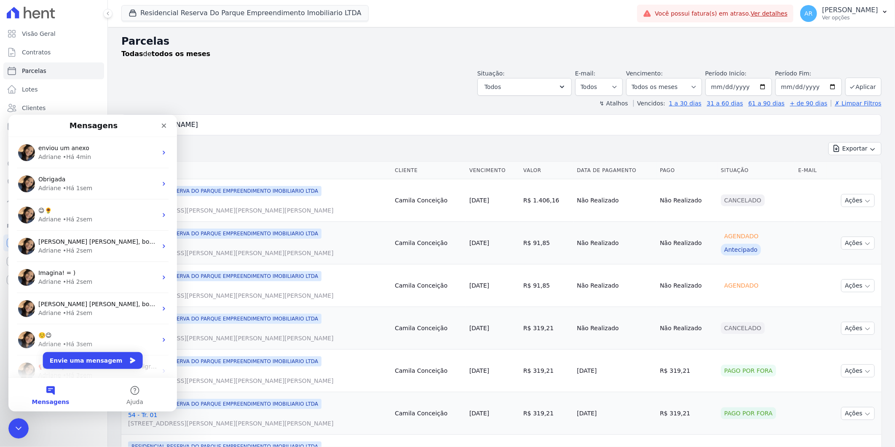
click at [286, 150] on div "Exportar Exportar PDF Exportar CSV" at bounding box center [501, 152] width 761 height 20
click at [13, 427] on icon "Encerramento do Messenger da Intercom" at bounding box center [17, 427] width 10 height 10
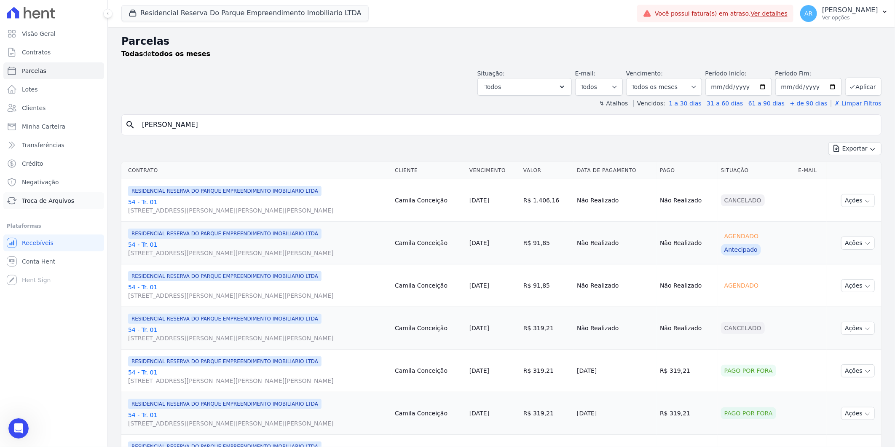
click at [49, 201] on span "Troca de Arquivos" at bounding box center [48, 200] width 52 height 8
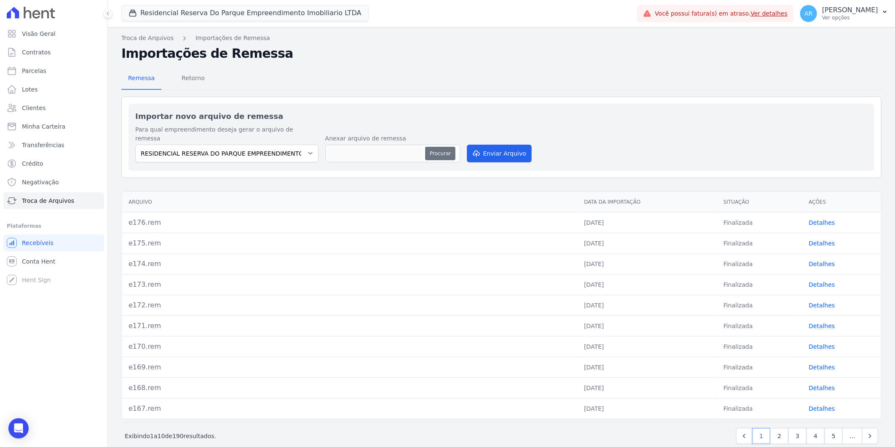
click at [429, 147] on button "Procurar" at bounding box center [440, 153] width 30 height 13
type input "e177.rem"
click at [500, 148] on button "Enviar Arquivo" at bounding box center [499, 154] width 65 height 18
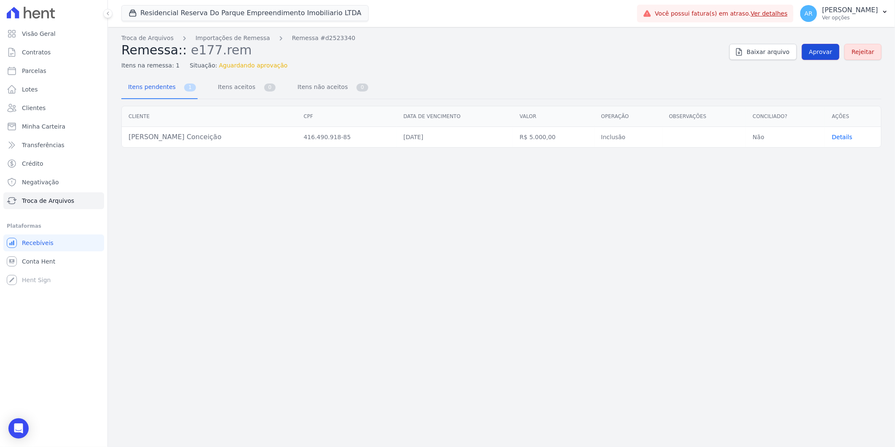
click at [829, 52] on span "Aprovar" at bounding box center [820, 52] width 23 height 8
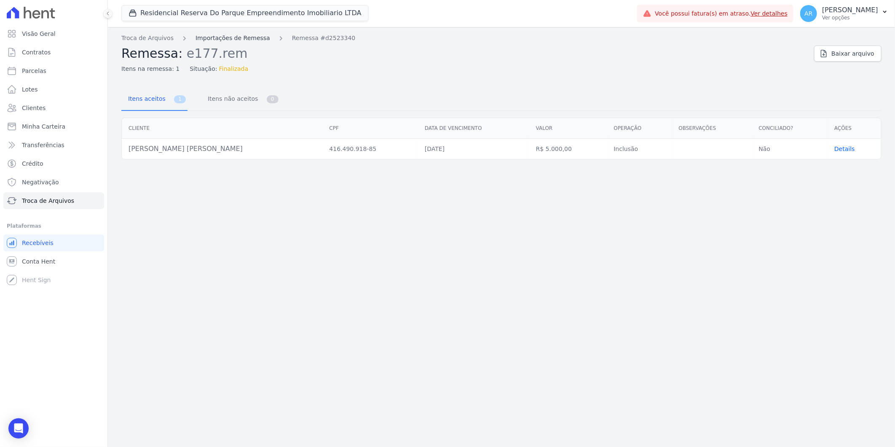
click at [218, 40] on link "Importações de Remessa" at bounding box center [233, 38] width 75 height 9
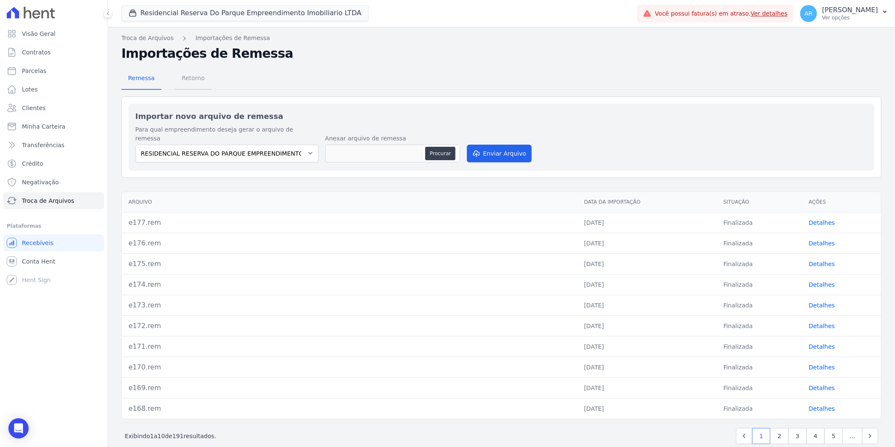
click at [195, 82] on span "Retorno" at bounding box center [193, 78] width 33 height 17
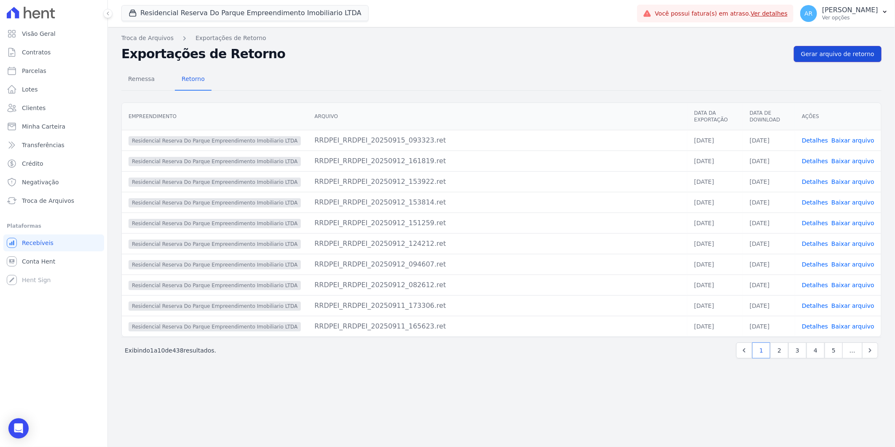
click at [842, 57] on span "Gerar arquivo de retorno" at bounding box center [837, 54] width 73 height 8
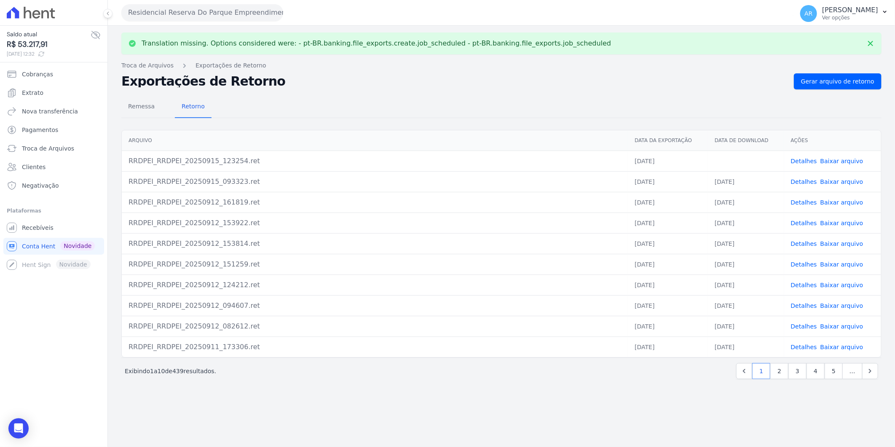
click at [840, 161] on link "Baixar arquivo" at bounding box center [842, 161] width 43 height 7
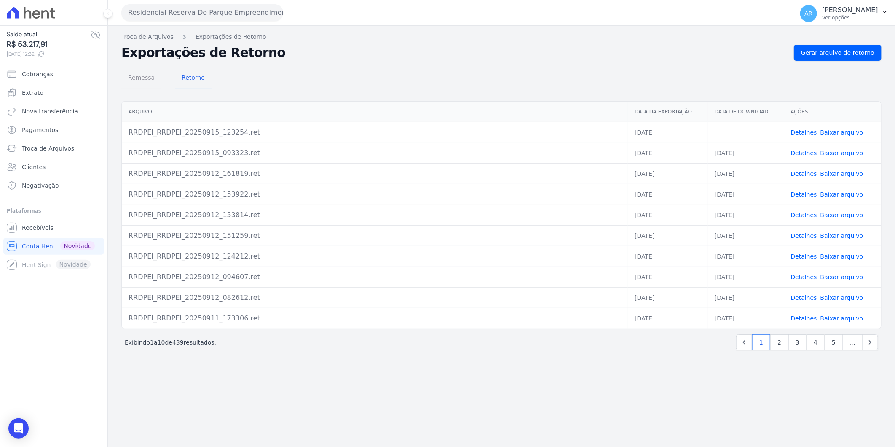
click at [144, 79] on span "Remessa" at bounding box center [141, 77] width 37 height 17
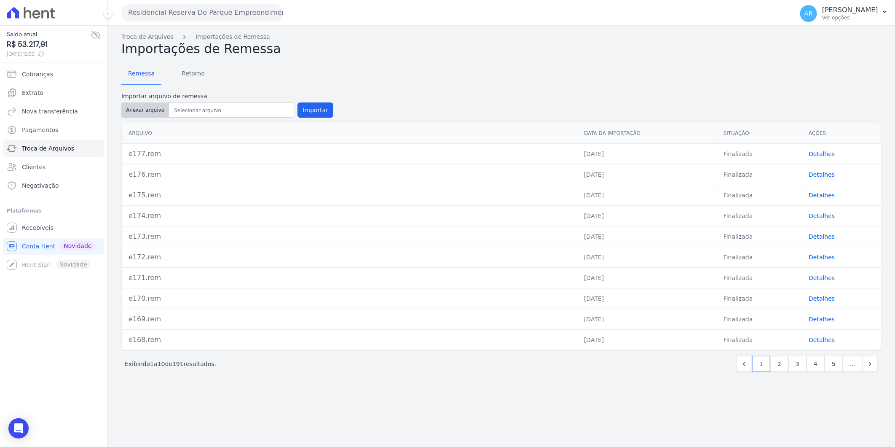
click at [151, 111] on button "Anexar arquivo" at bounding box center [145, 109] width 48 height 15
type input "e178.rem"
click at [302, 110] on button "Importar" at bounding box center [316, 109] width 36 height 15
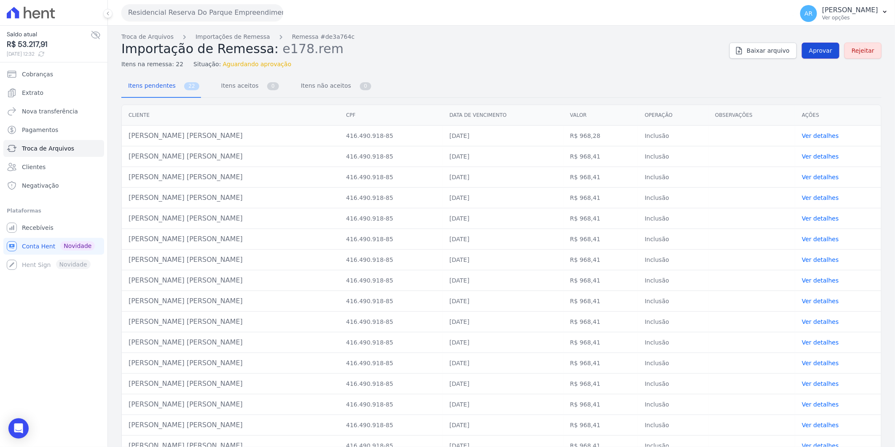
click at [810, 52] on span "Aprovar" at bounding box center [820, 50] width 23 height 8
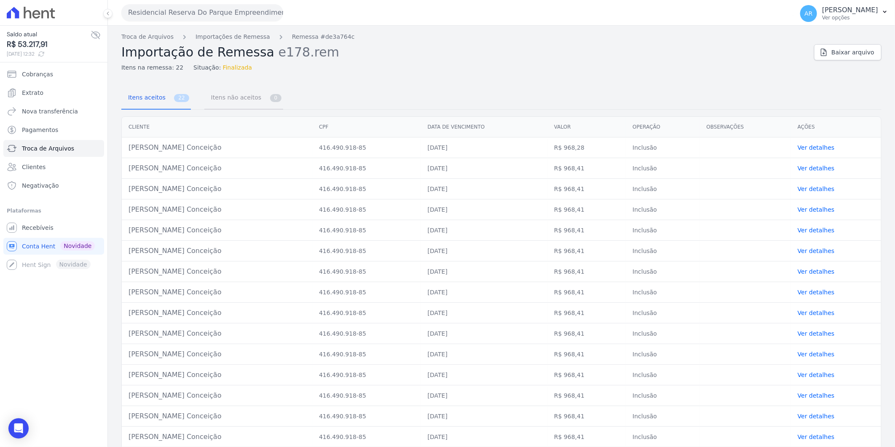
click at [239, 96] on span "Itens não aceitos" at bounding box center [234, 97] width 57 height 17
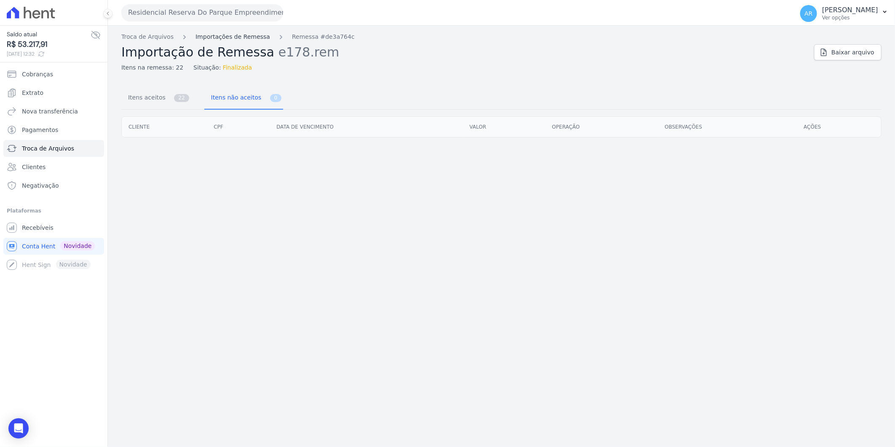
click at [218, 32] on link "Importações de Remessa" at bounding box center [233, 36] width 75 height 9
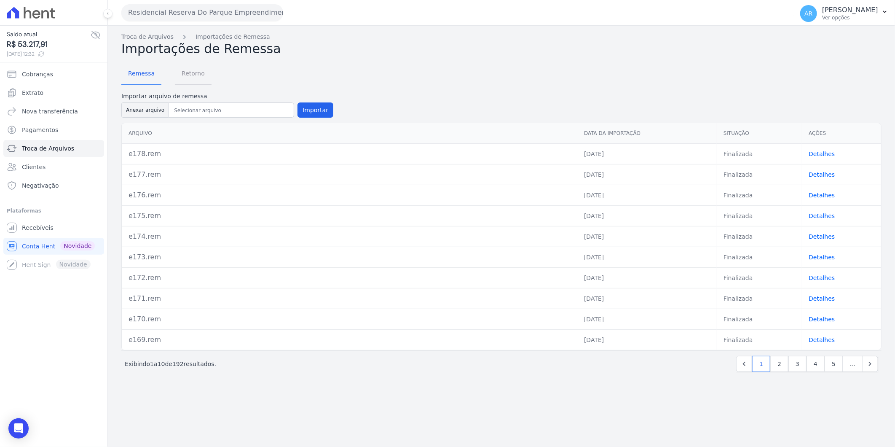
click at [193, 75] on span "Retorno" at bounding box center [193, 73] width 33 height 17
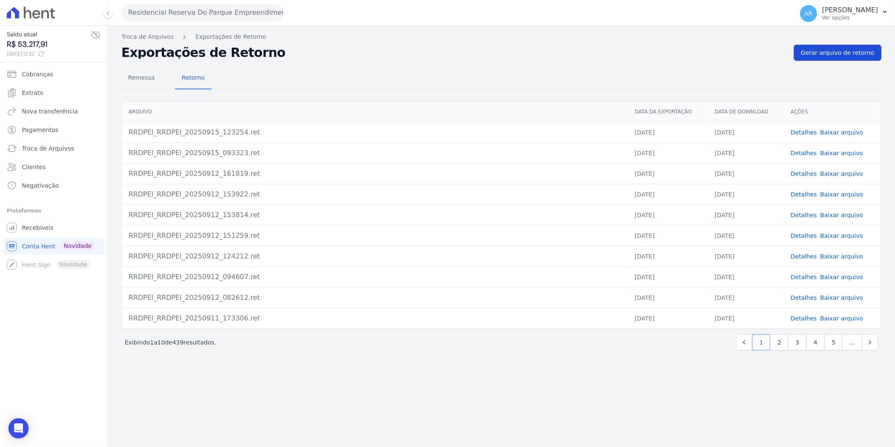
click at [847, 53] on span "Gerar arquivo de retorno" at bounding box center [837, 52] width 73 height 8
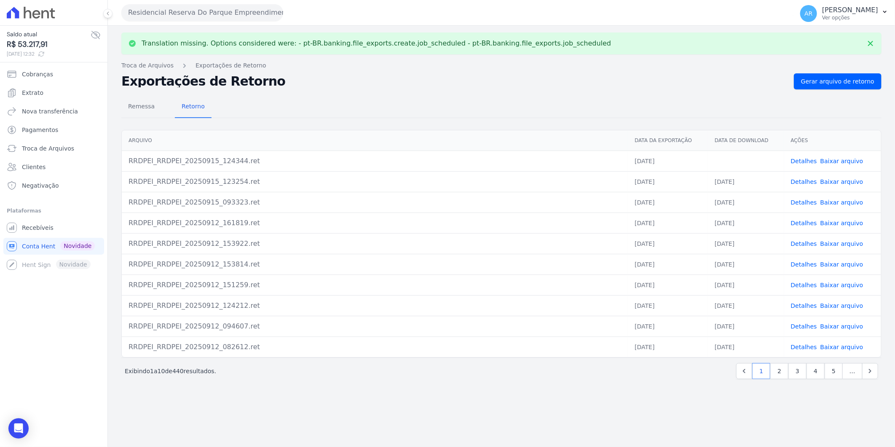
click at [846, 165] on td "Detalhes Baixar arquivo" at bounding box center [833, 161] width 97 height 21
click at [844, 159] on link "Baixar arquivo" at bounding box center [842, 161] width 43 height 7
click at [832, 158] on link "Baixar arquivo" at bounding box center [842, 161] width 43 height 7
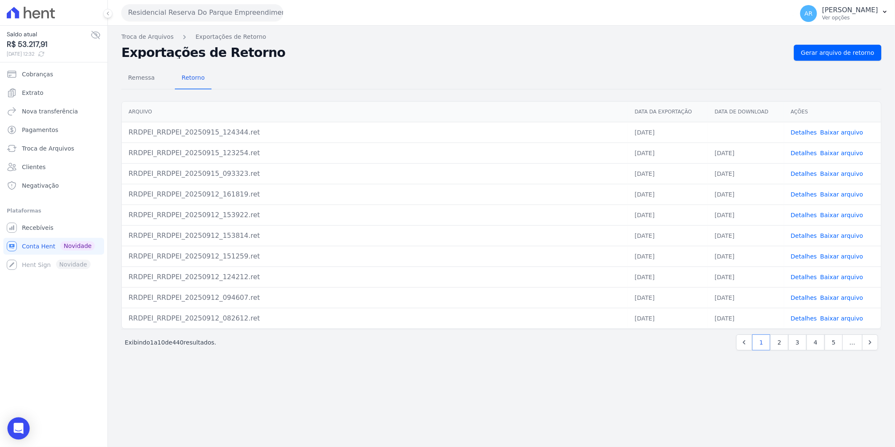
click at [24, 428] on div "Open Intercom Messenger" at bounding box center [19, 428] width 22 height 22
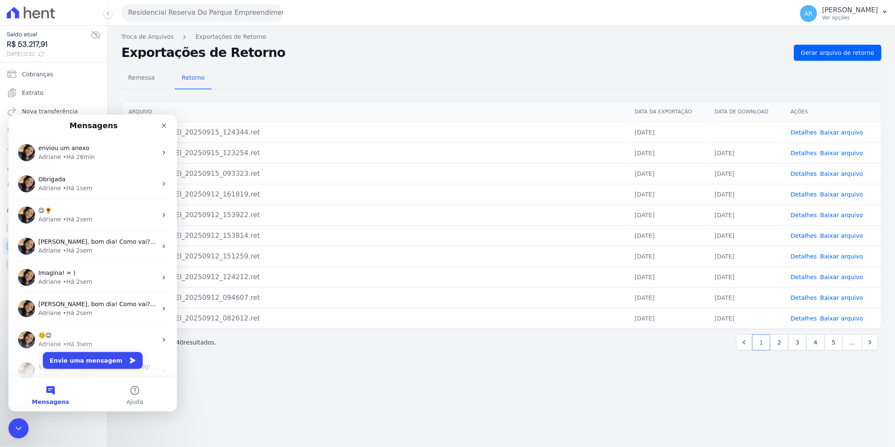
click at [764, 68] on div "Remessa Retorno" at bounding box center [501, 78] width 761 height 22
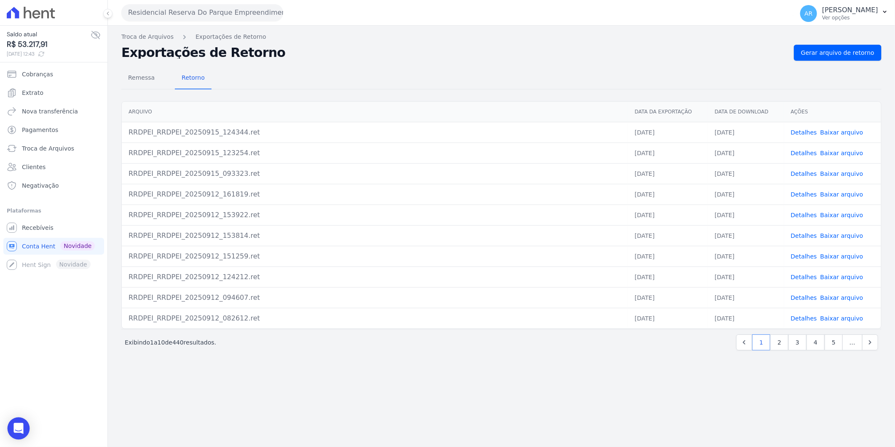
click at [11, 430] on div "Open Intercom Messenger" at bounding box center [19, 428] width 22 height 22
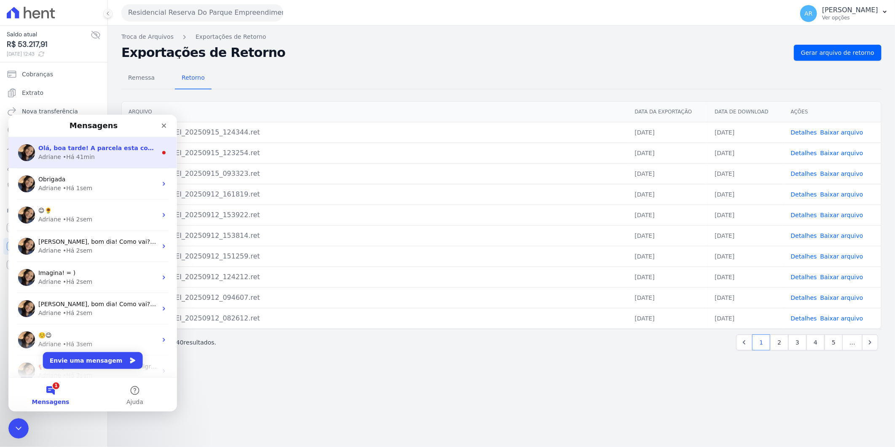
click at [108, 152] on div "Adriane • Há 41min" at bounding box center [97, 156] width 119 height 9
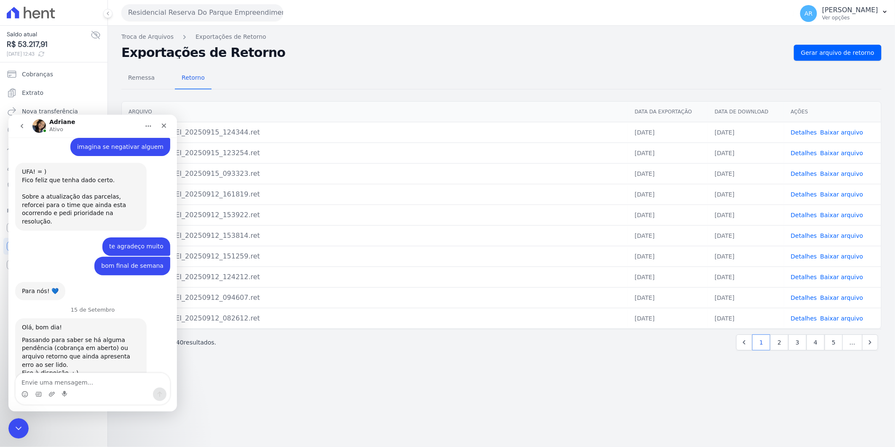
scroll to position [1705, 0]
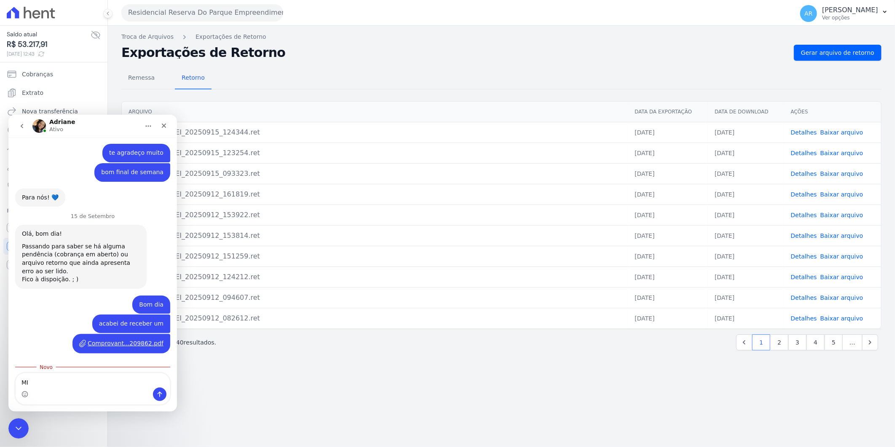
type textarea "M"
type textarea "Eu olhei estava dando como vencida"
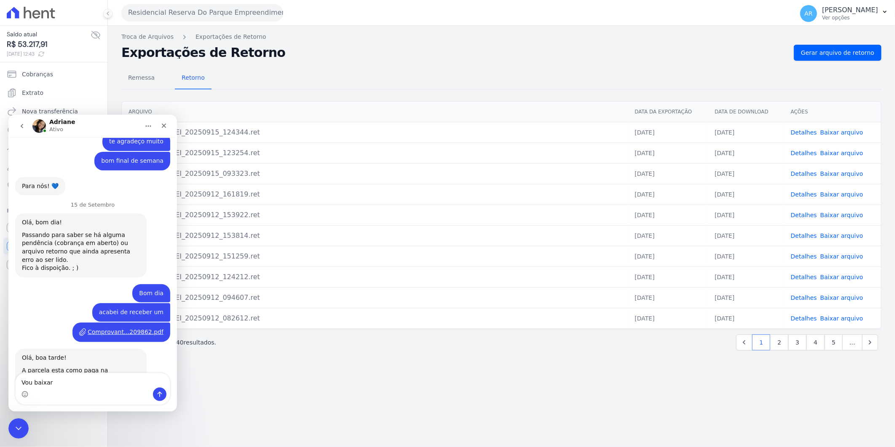
type textarea "Vou baixar"
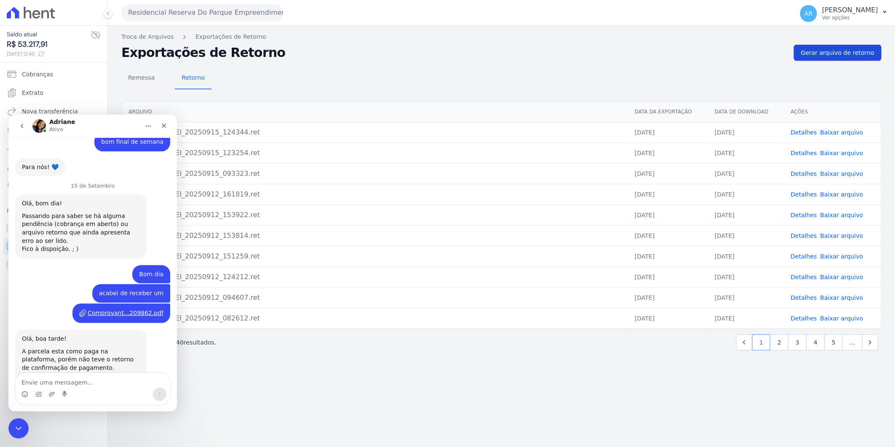
click at [831, 51] on span "Gerar arquivo de retorno" at bounding box center [837, 52] width 73 height 8
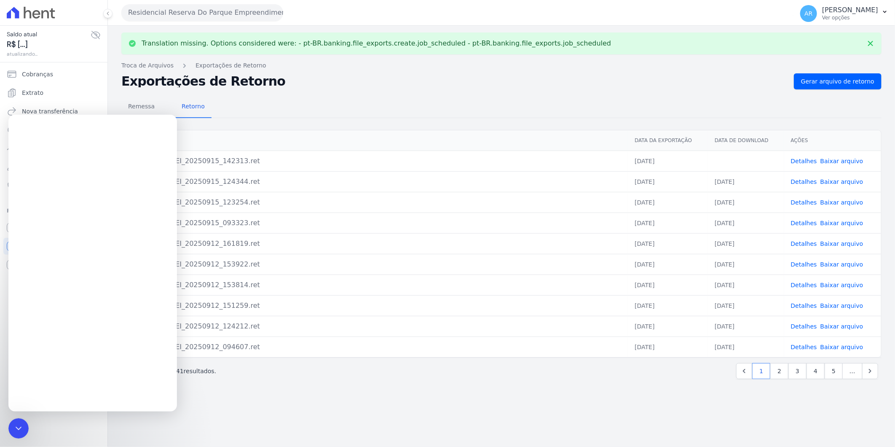
scroll to position [0, 0]
click at [844, 162] on link "Baixar arquivo" at bounding box center [842, 161] width 43 height 7
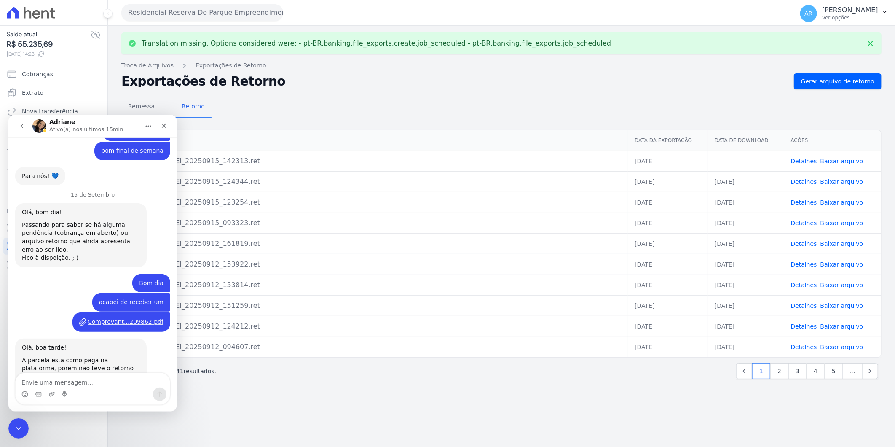
scroll to position [1735, 0]
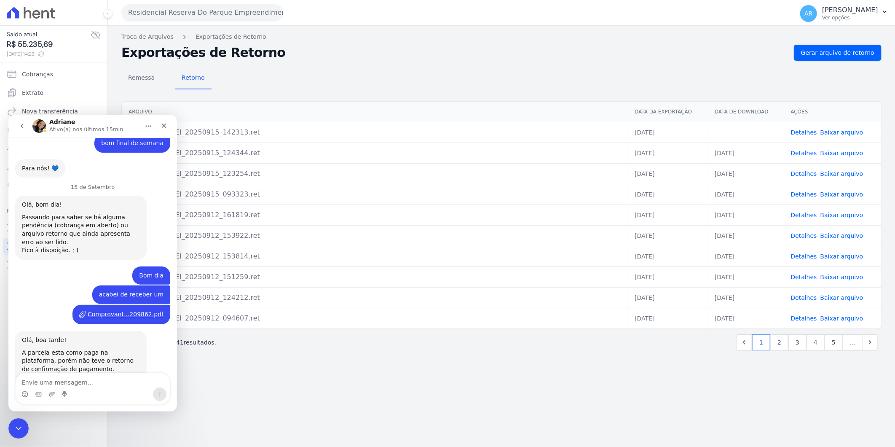
click at [121, 309] on div "Comprovant...209862.pdf" at bounding box center [126, 313] width 76 height 9
click at [71, 384] on textarea "Envie uma mensagem..." at bounding box center [93, 380] width 154 height 14
type textarea "ainda não veio o arquivo"
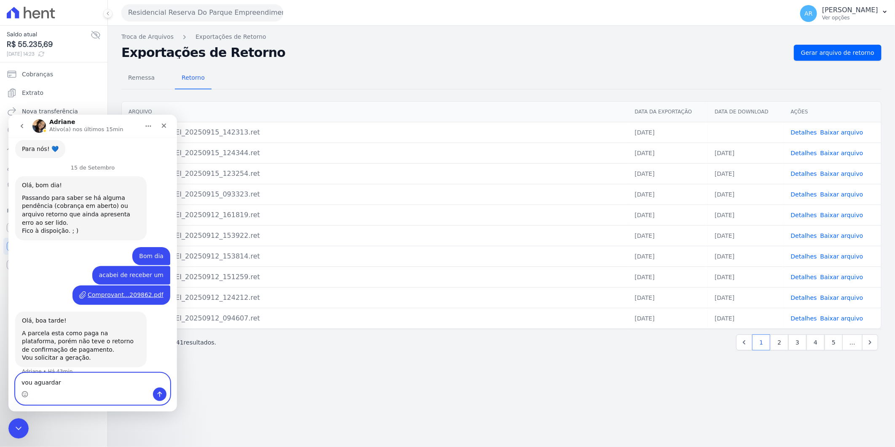
type textarea "vou aguardar"
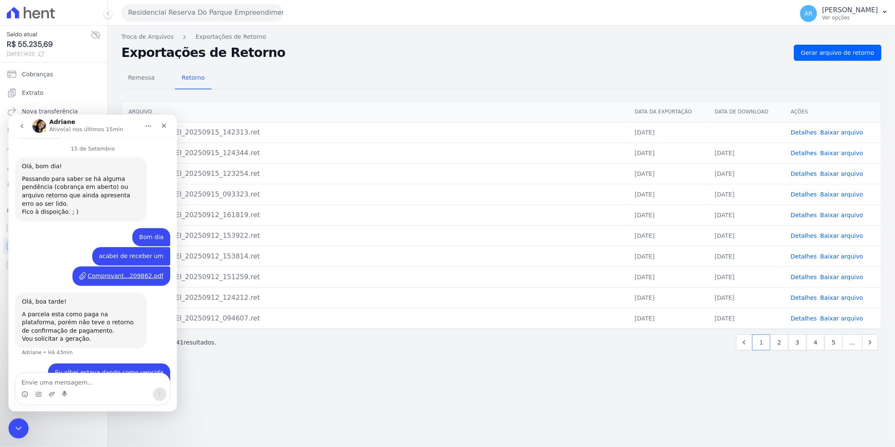
click at [482, 83] on div "Remessa Retorno" at bounding box center [501, 78] width 761 height 22
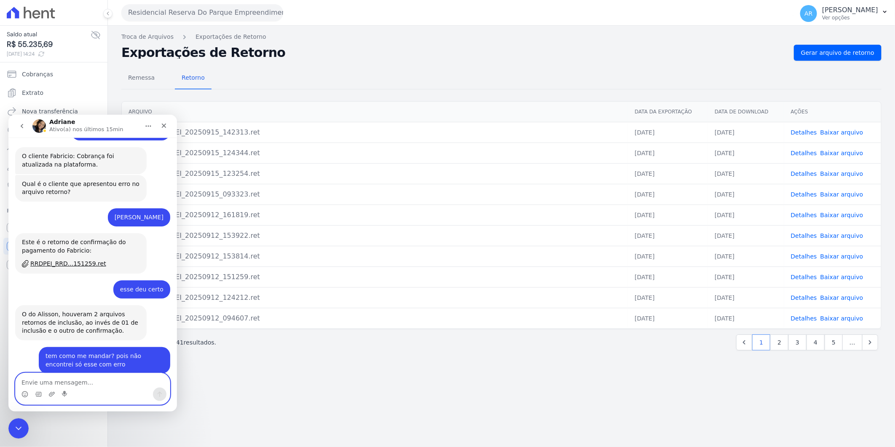
scroll to position [1774, 0]
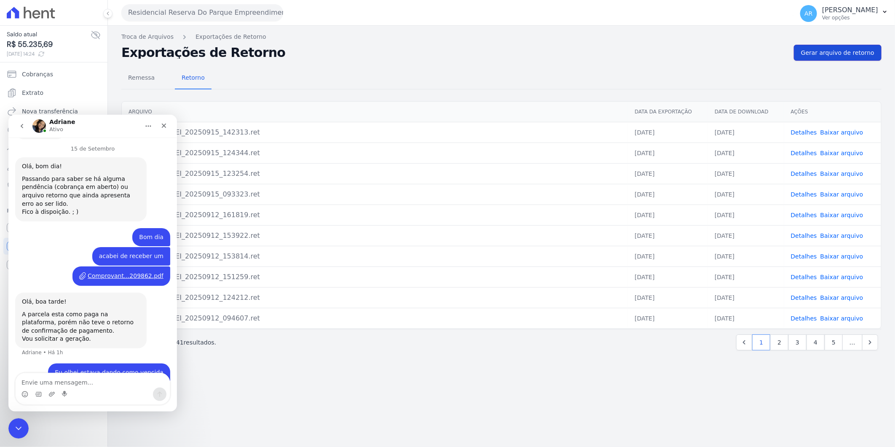
click at [828, 58] on link "Gerar arquivo de retorno" at bounding box center [838, 53] width 88 height 16
click at [146, 96] on div "Remessa Retorno [GEOGRAPHIC_DATA] Data da Exportação Data de Download Ações RRD…" at bounding box center [501, 210] width 761 height 298
click at [18, 426] on icon "Encerramento do Messenger da Intercom" at bounding box center [17, 427] width 10 height 10
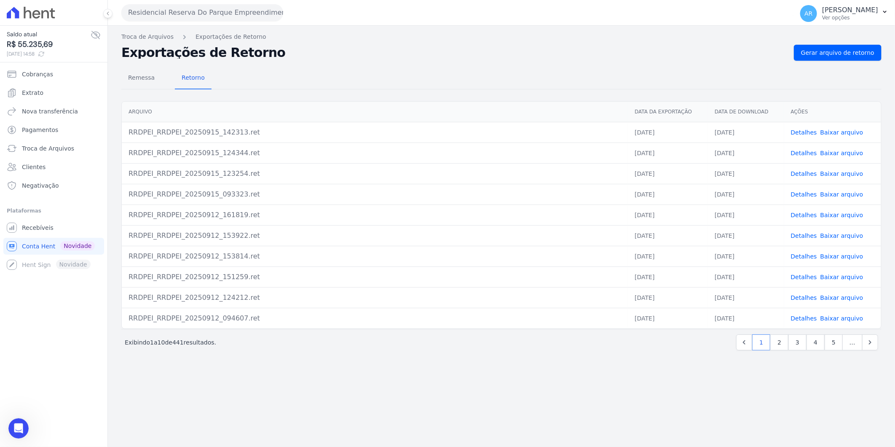
click at [800, 134] on link "Detalhes" at bounding box center [804, 132] width 26 height 7
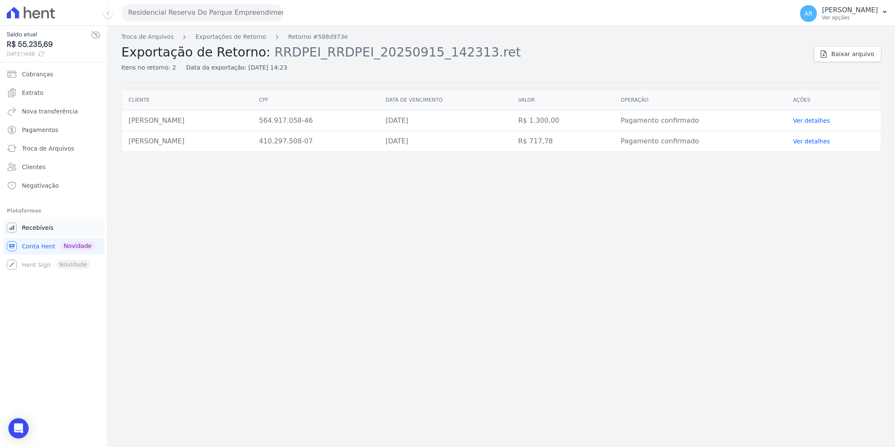
click at [43, 227] on span "Recebíveis" at bounding box center [38, 227] width 32 height 8
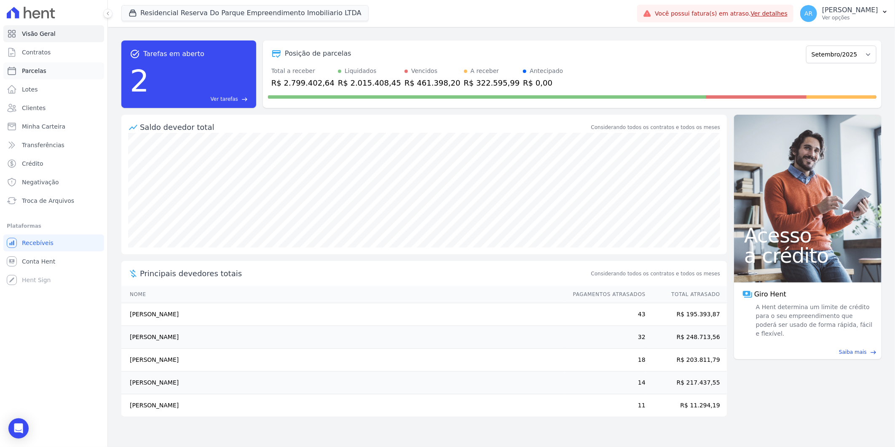
click at [55, 72] on link "Parcelas" at bounding box center [53, 70] width 101 height 17
select select
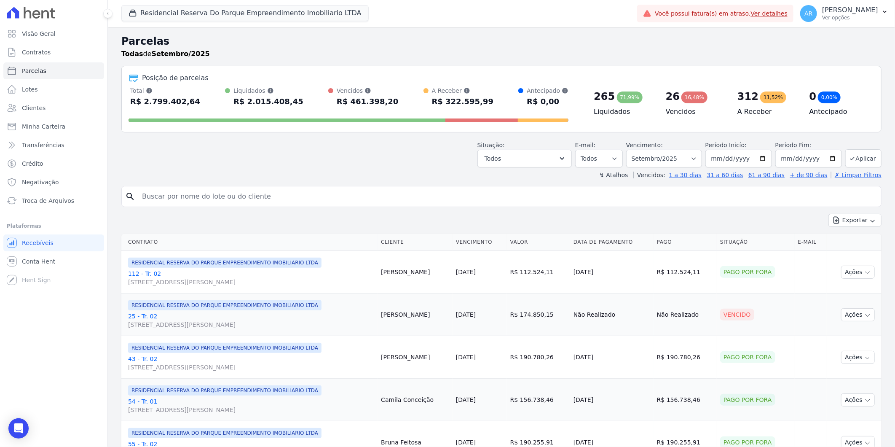
click at [209, 200] on input "search" at bounding box center [507, 196] width 741 height 17
type input "camila soa"
select select
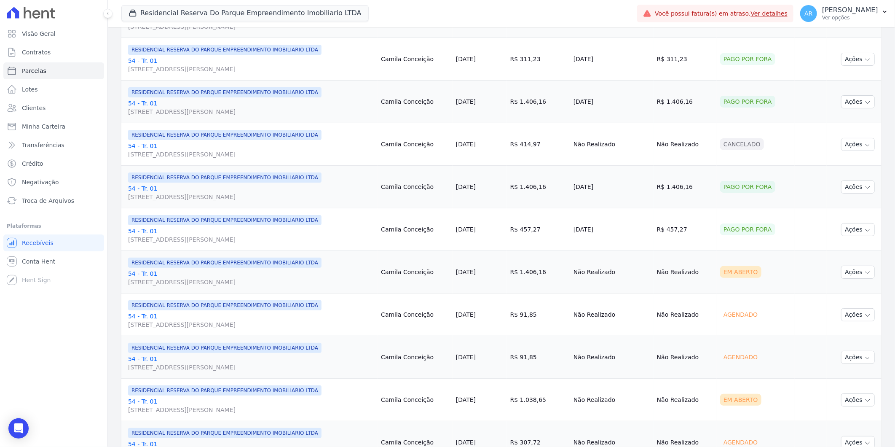
scroll to position [656, 0]
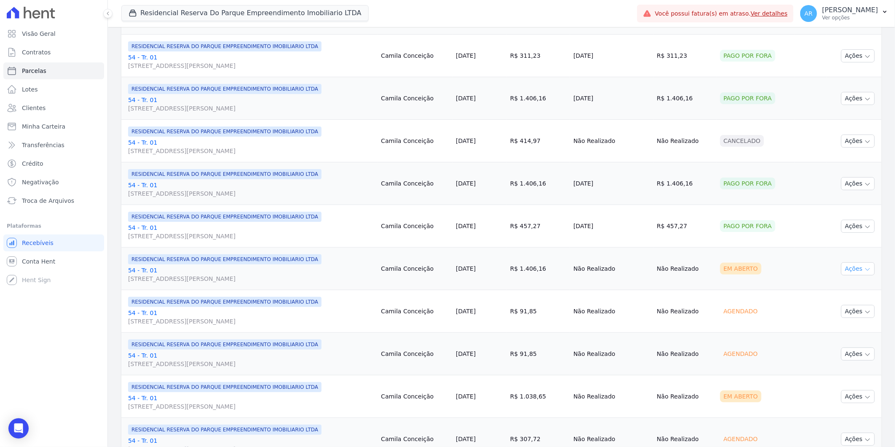
click at [850, 271] on button "Ações" at bounding box center [858, 268] width 34 height 13
click at [150, 272] on link "54 - Tr. 01 [STREET_ADDRESS][PERSON_NAME]" at bounding box center [251, 274] width 246 height 17
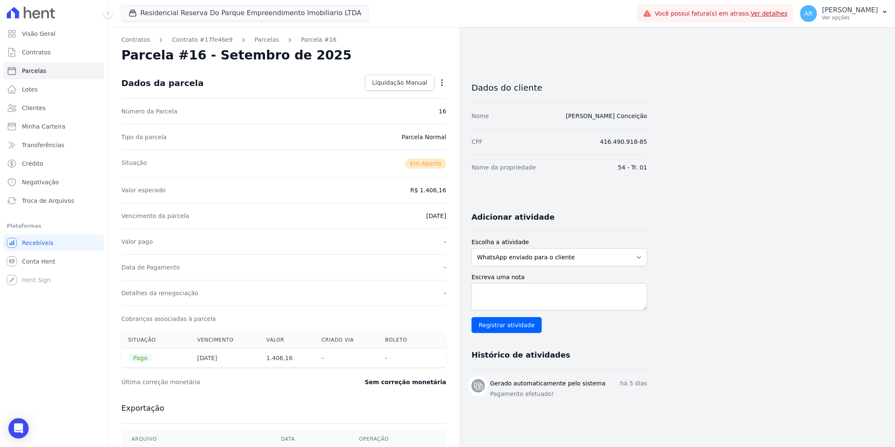
click at [137, 357] on span "Pago" at bounding box center [140, 358] width 24 height 8
click at [54, 197] on span "Troca de Arquivos" at bounding box center [48, 200] width 52 height 8
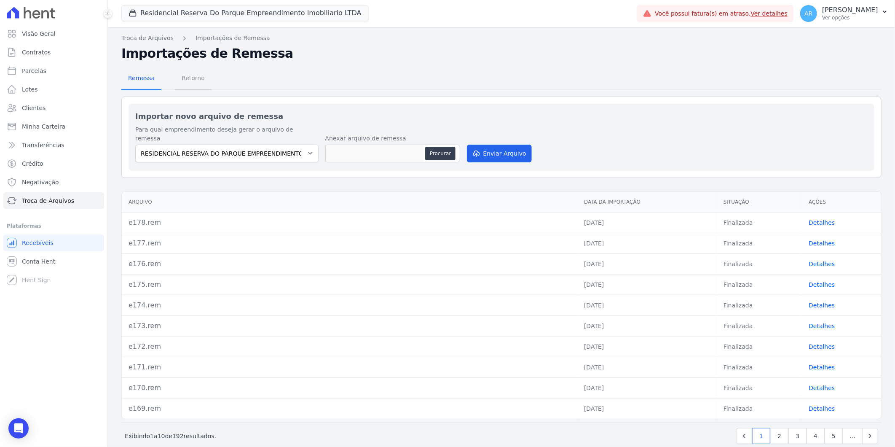
click at [188, 73] on span "Retorno" at bounding box center [193, 78] width 33 height 17
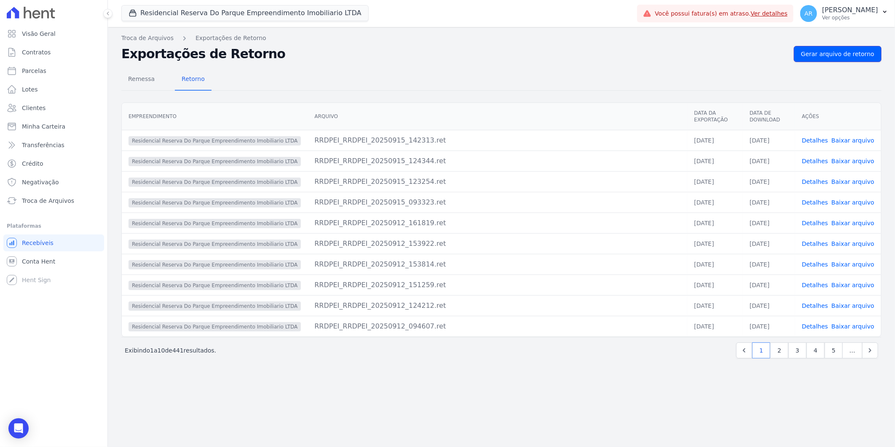
click at [817, 62] on div "Troca de Arquivos Exportações de Retorno Exportações de Retorno Gerar arquivo d…" at bounding box center [502, 237] width 788 height 420
click at [816, 57] on span "Gerar arquivo de retorno" at bounding box center [837, 54] width 73 height 8
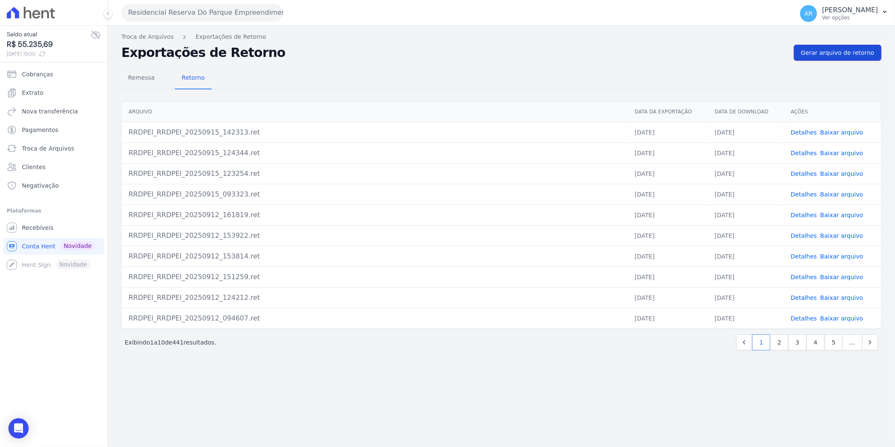
click at [828, 56] on span "Gerar arquivo de retorno" at bounding box center [837, 52] width 73 height 8
click at [853, 51] on span "Gerar arquivo de retorno" at bounding box center [837, 52] width 73 height 8
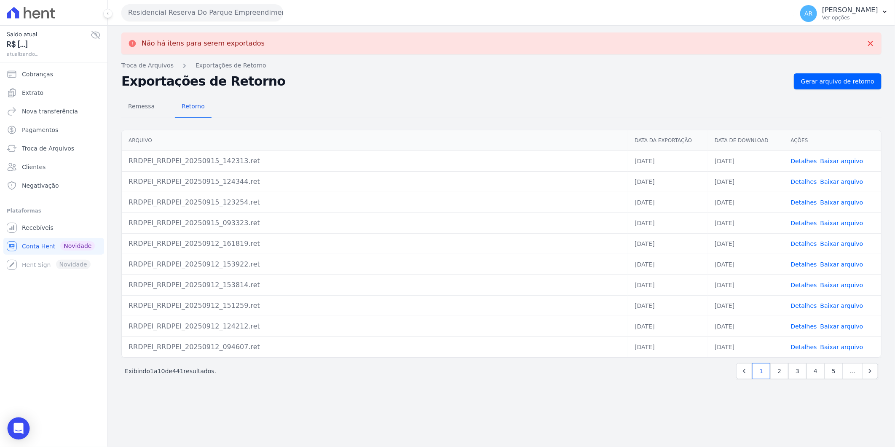
click at [23, 433] on div "Open Intercom Messenger" at bounding box center [19, 428] width 22 height 22
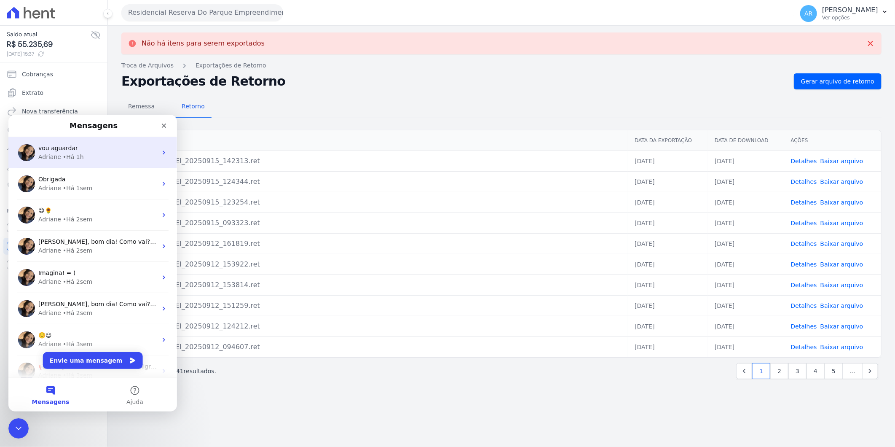
click at [59, 144] on span "vou aguardar" at bounding box center [58, 147] width 40 height 7
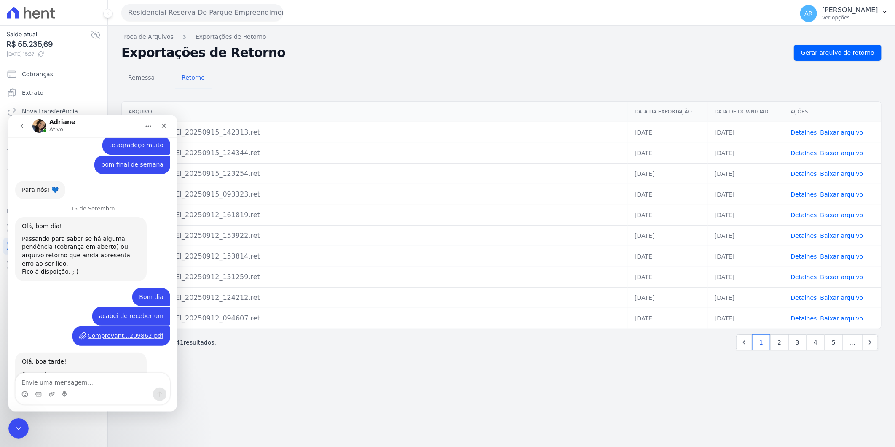
scroll to position [1774, 0]
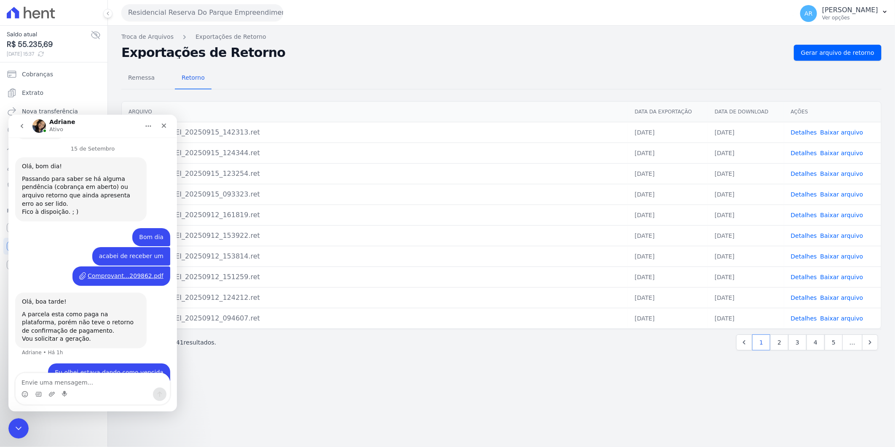
click at [78, 384] on textarea "Envie uma mensagem..." at bounding box center [93, 380] width 154 height 14
type textarea "será que envia ainda hoje?"
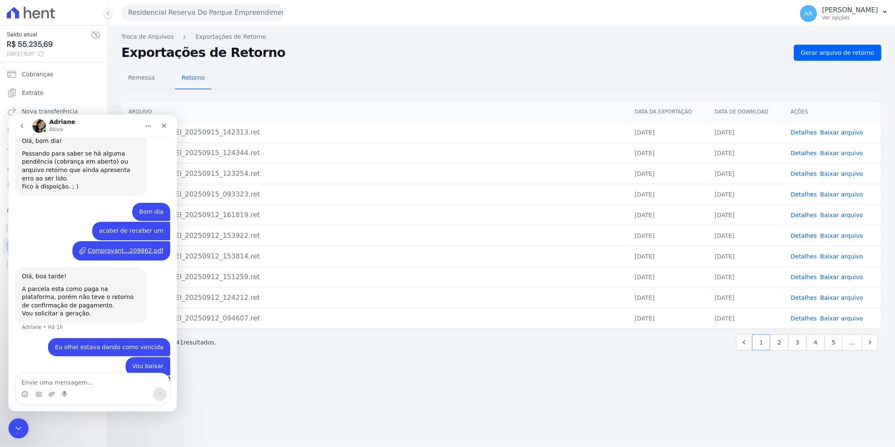
scroll to position [1798, 0]
type textarea "o sistema faz cobrança automática"
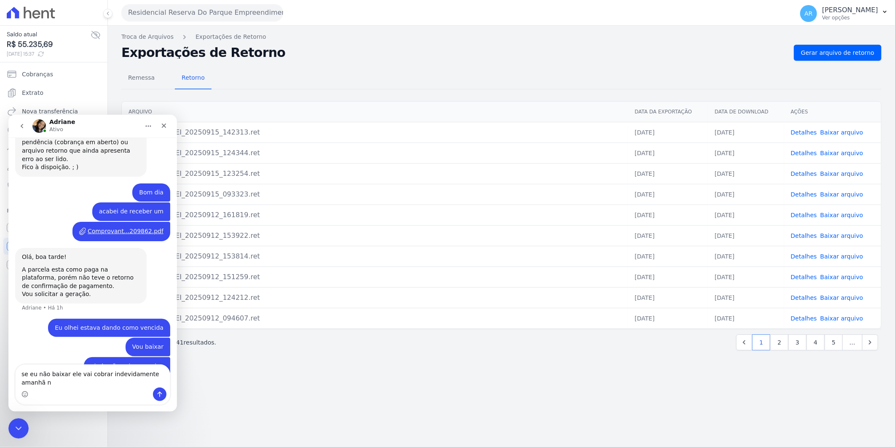
scroll to position [1827, 0]
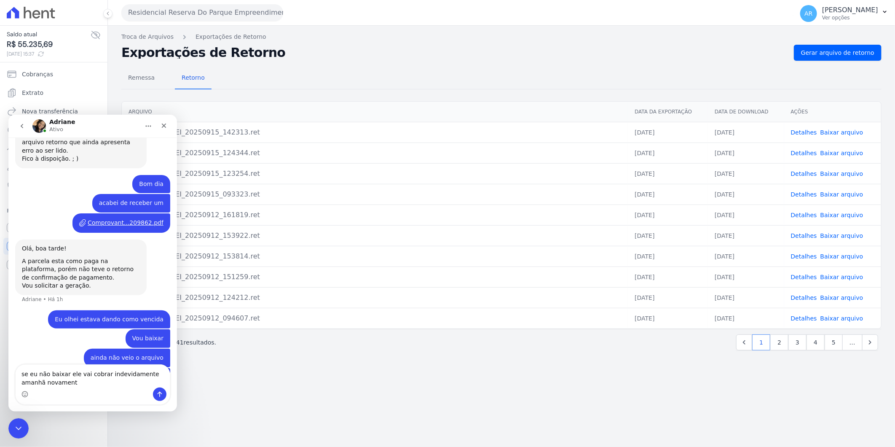
type textarea "se eu não baixar ele vai cobrar indevidamente amanhã novamente"
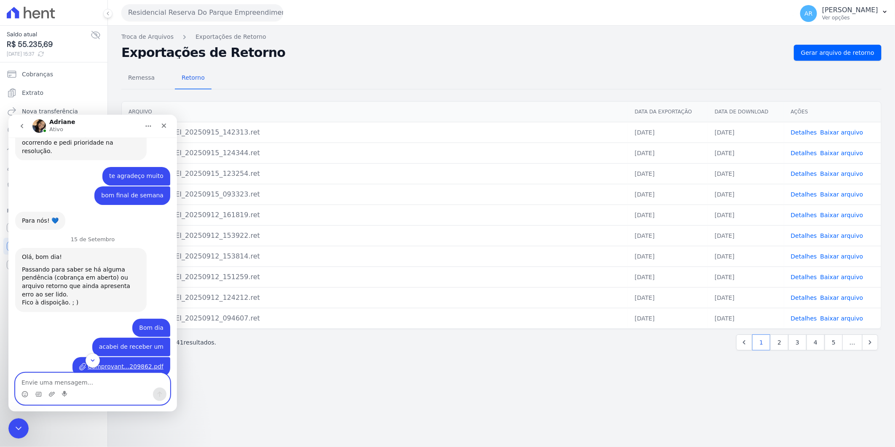
scroll to position [1669, 0]
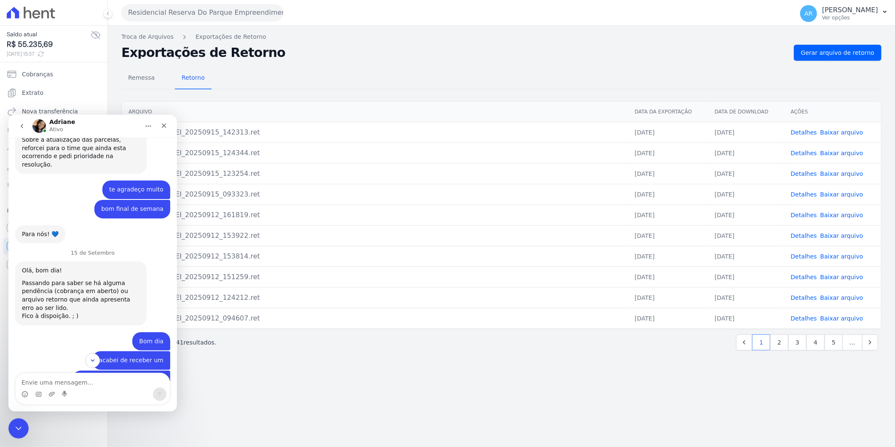
click at [116, 375] on div "Comprovant...209862.pdf" at bounding box center [126, 379] width 76 height 9
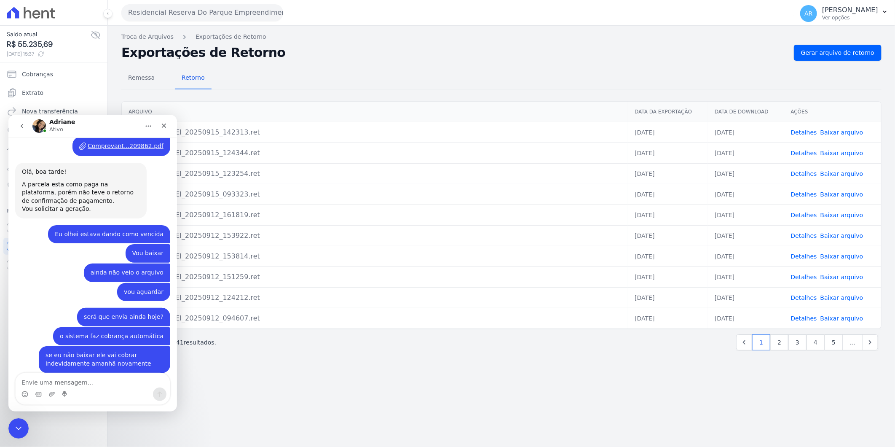
scroll to position [1716, 0]
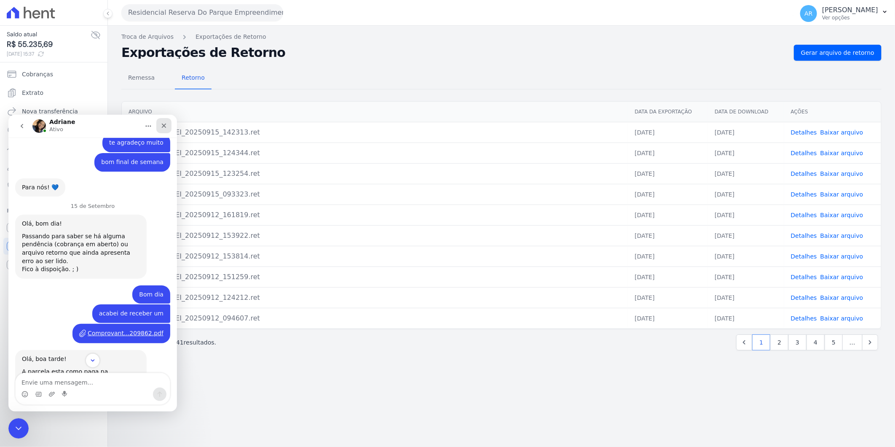
click at [164, 122] on icon "Fechar" at bounding box center [164, 125] width 7 height 7
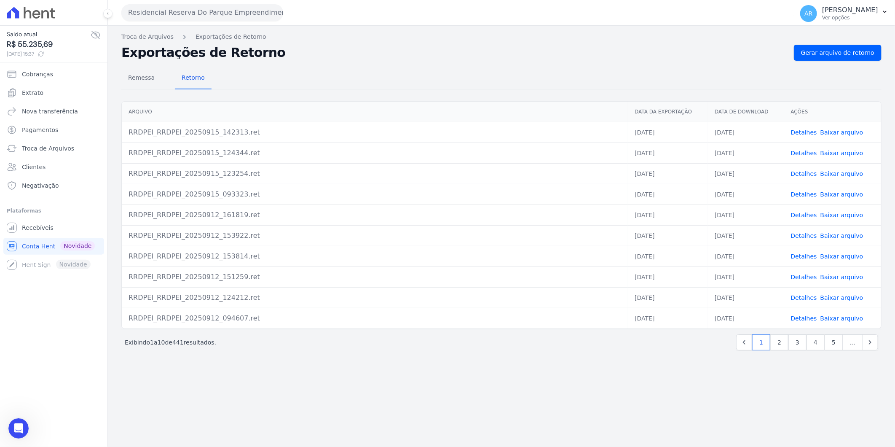
scroll to position [1903, 0]
click at [858, 52] on span "Gerar arquivo de retorno" at bounding box center [837, 52] width 73 height 8
